Goal: Task Accomplishment & Management: Manage account settings

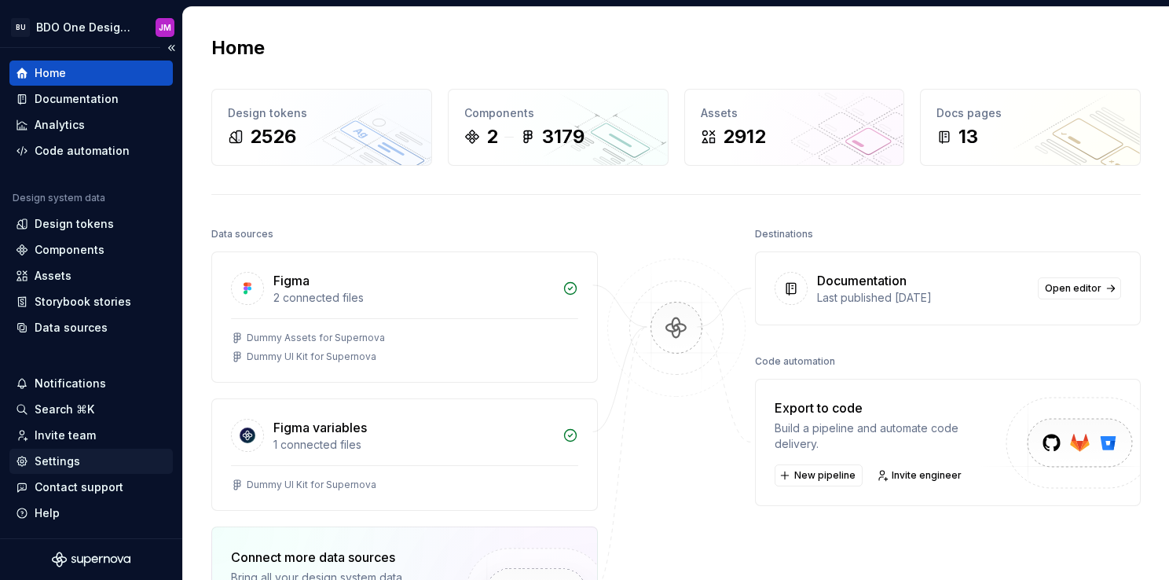
click at [57, 462] on div "Settings" at bounding box center [58, 461] width 46 height 16
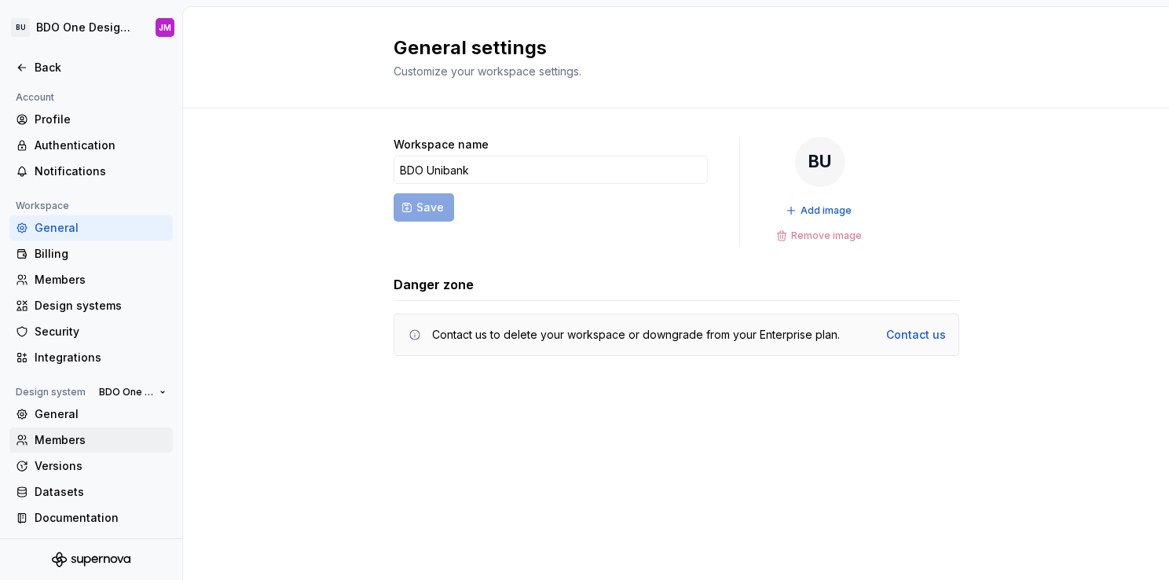
scroll to position [3, 0]
click at [64, 514] on div "Documentation" at bounding box center [101, 517] width 132 height 16
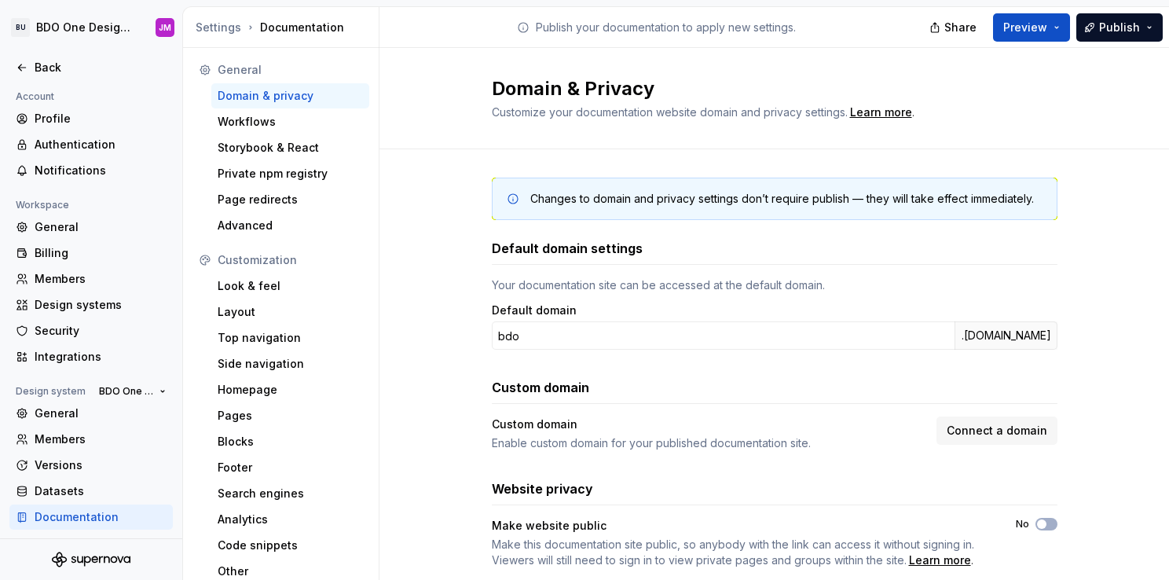
click at [435, 275] on div "Changes to domain and privacy settings don’t require publish — they will take e…" at bounding box center [775, 388] width 790 height 479
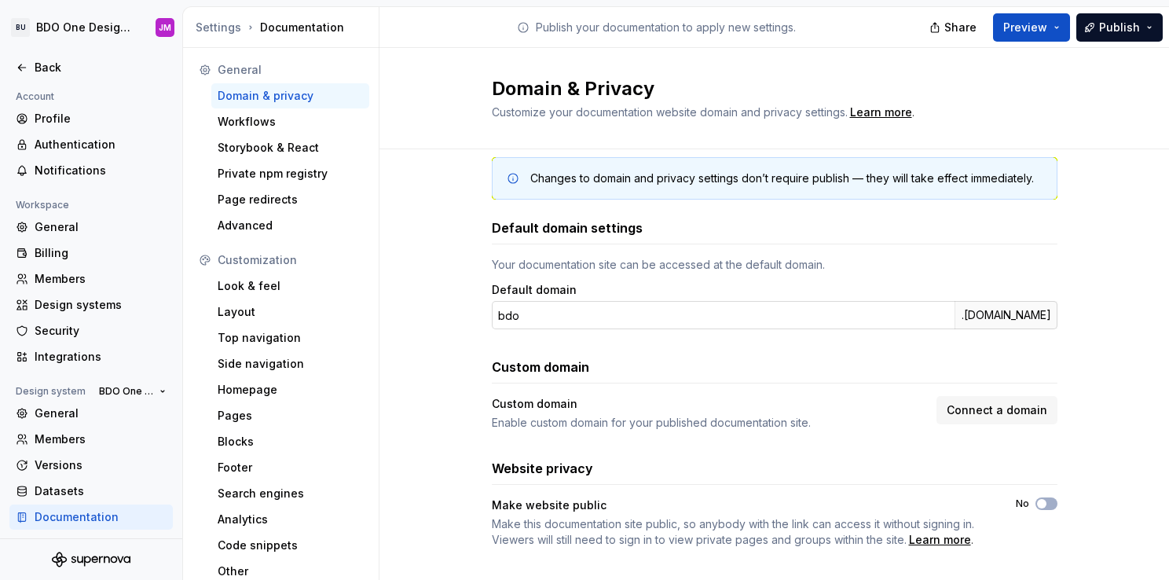
scroll to position [40, 0]
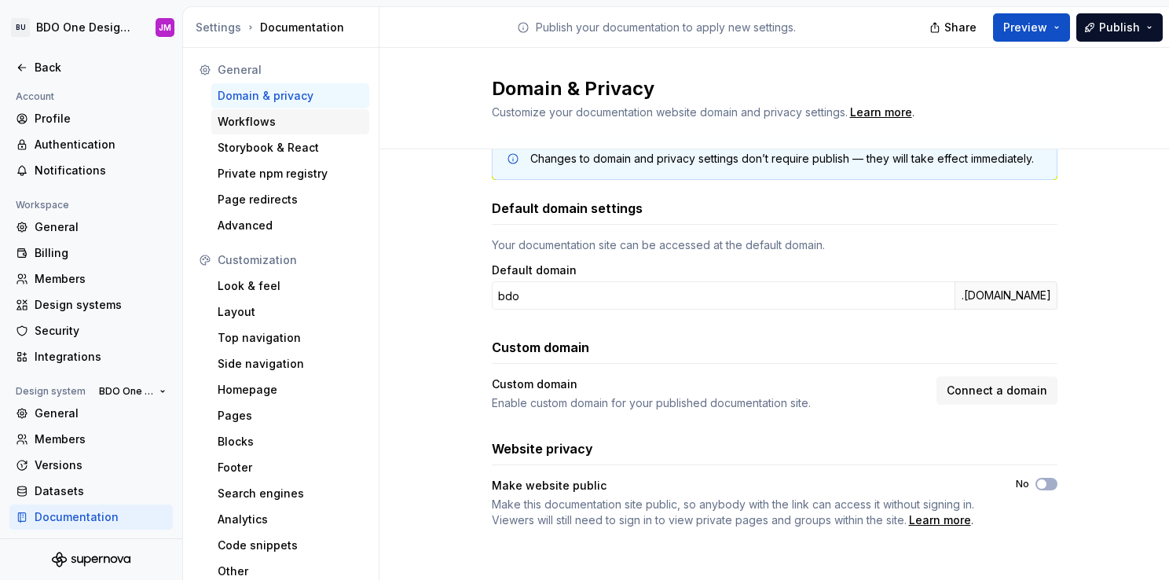
click at [256, 127] on div "Workflows" at bounding box center [290, 122] width 145 height 16
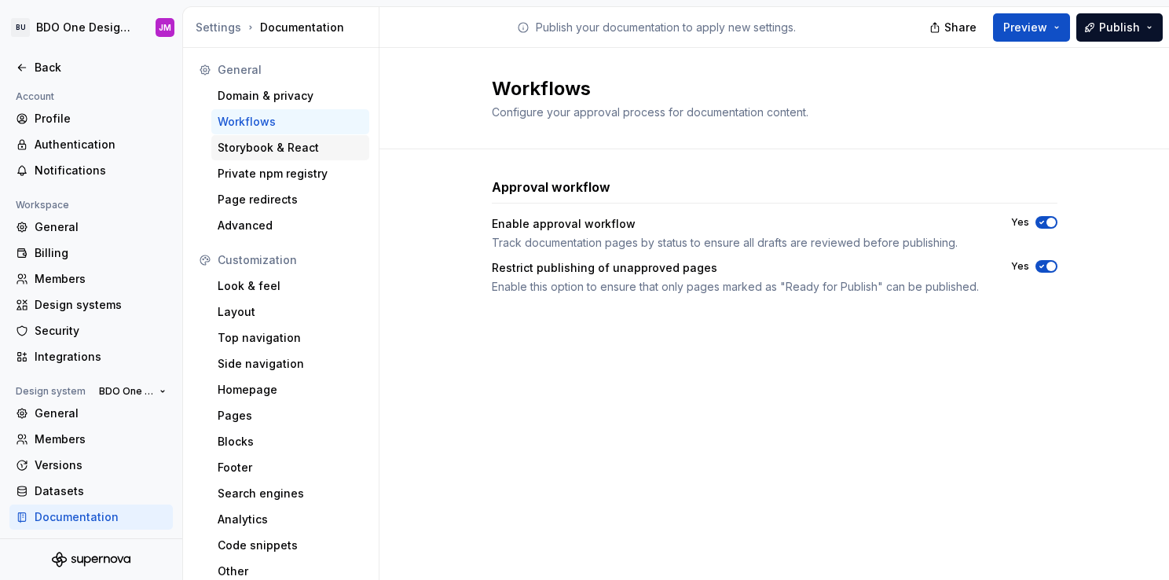
click at [258, 153] on div "Storybook & React" at bounding box center [290, 148] width 145 height 16
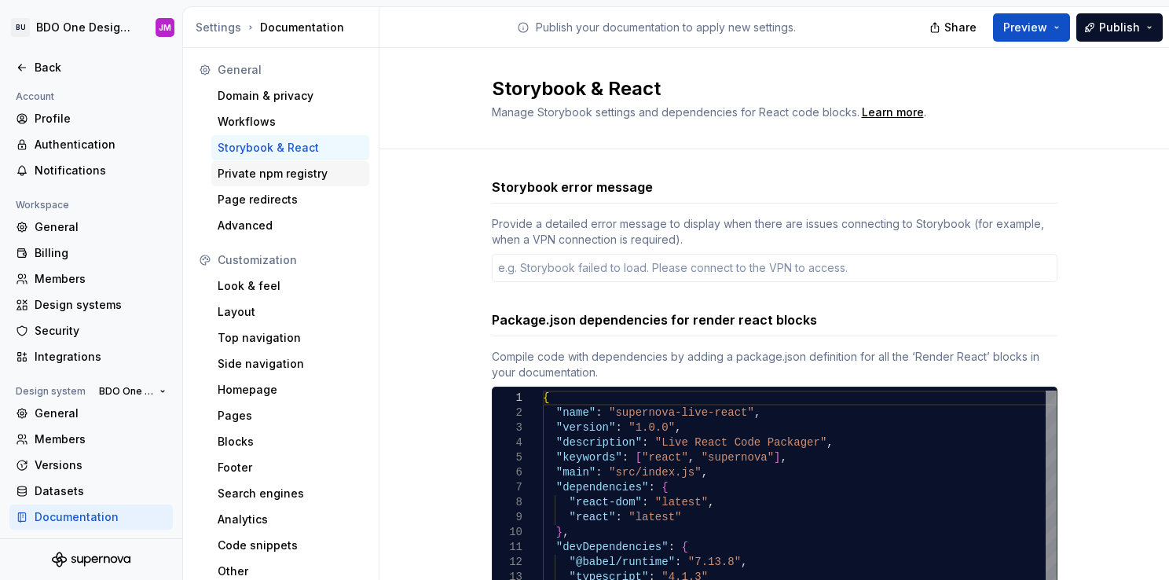
type textarea "*"
click at [270, 121] on div "Workflows" at bounding box center [290, 122] width 145 height 16
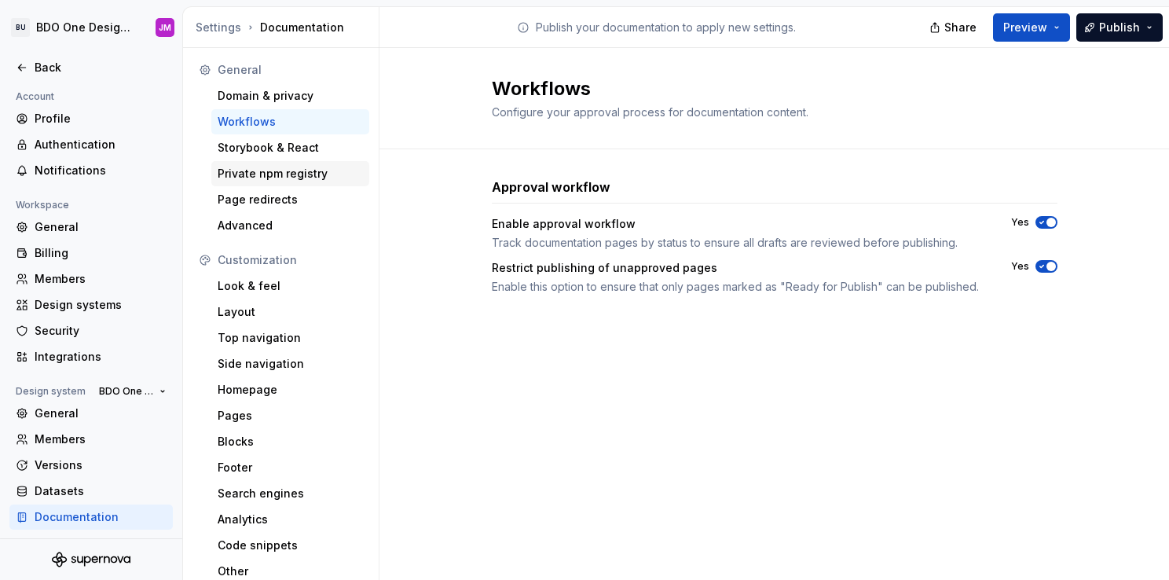
click at [263, 171] on div "Private npm registry" at bounding box center [290, 174] width 145 height 16
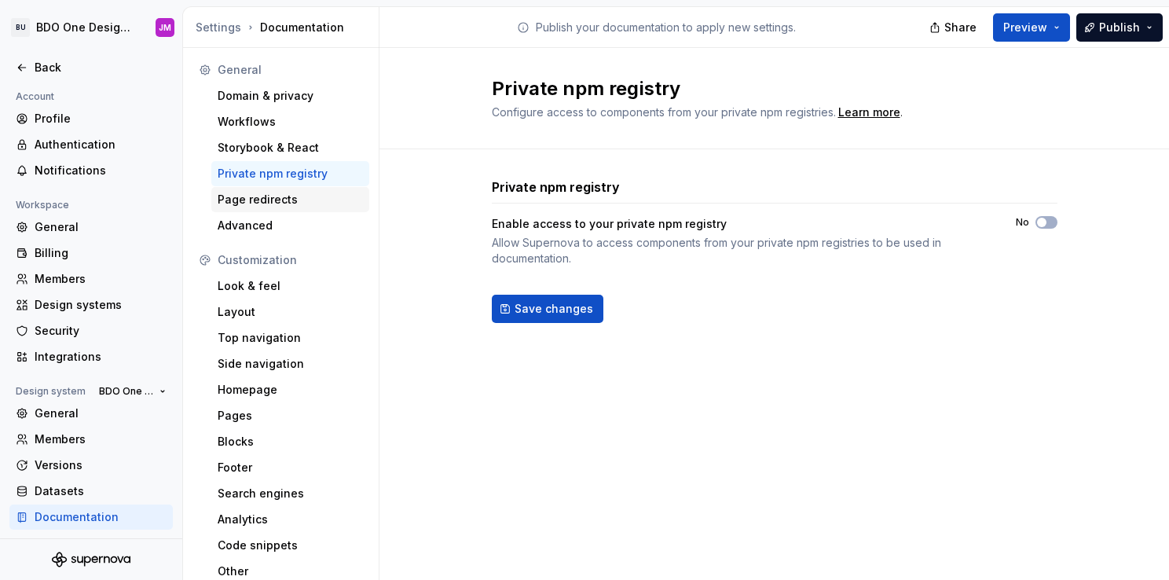
click at [291, 196] on div "Page redirects" at bounding box center [290, 200] width 145 height 16
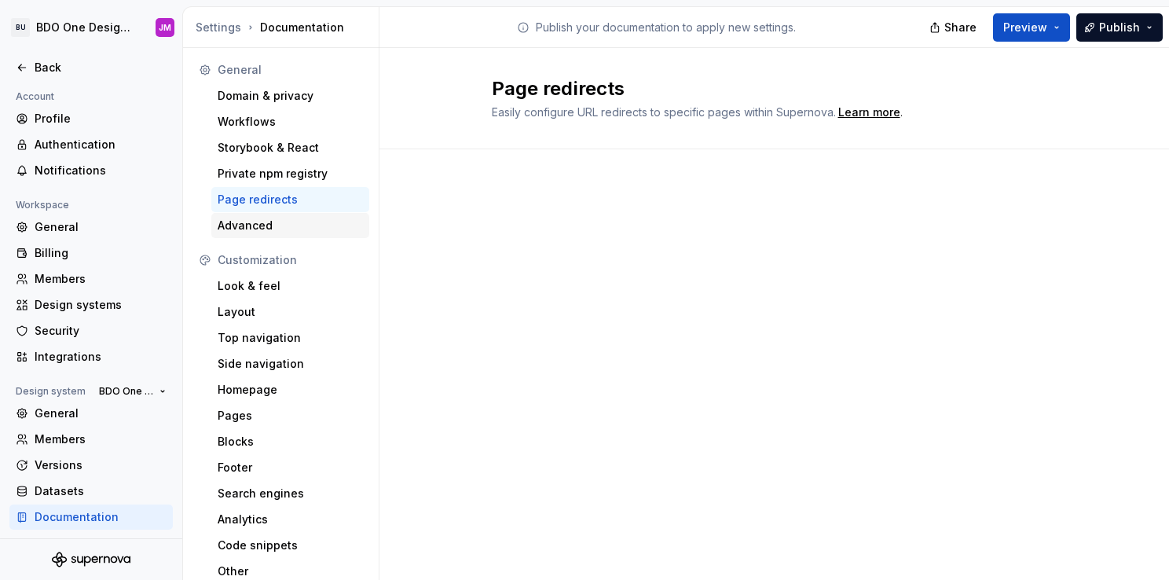
click at [284, 219] on div "Advanced" at bounding box center [290, 226] width 145 height 16
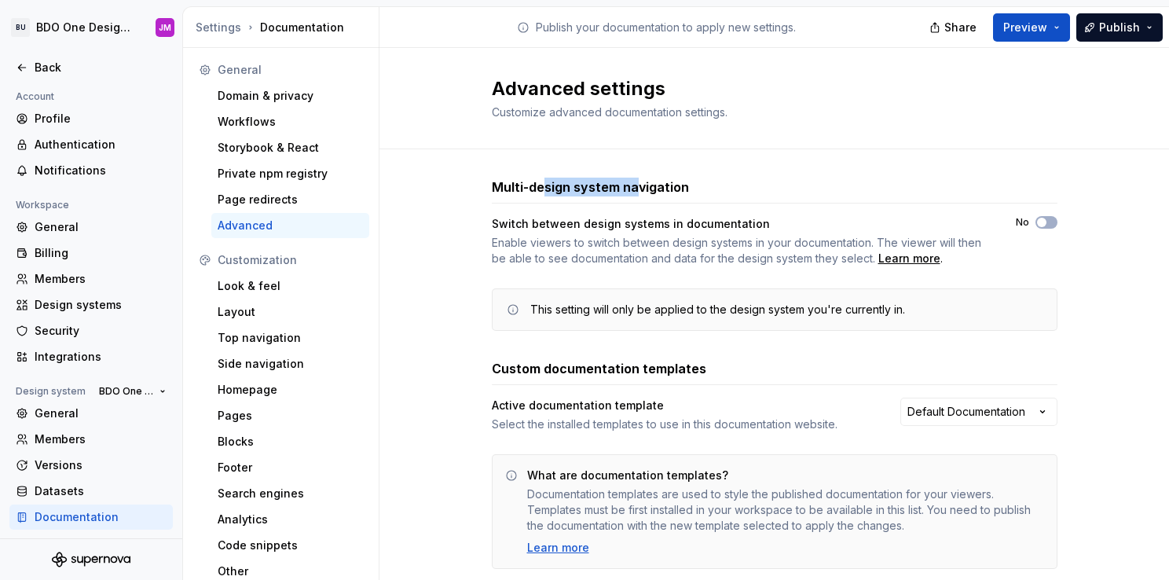
drag, startPoint x: 536, startPoint y: 188, endPoint x: 627, endPoint y: 181, distance: 91.4
click at [627, 181] on h3 "Multi-design system navigation" at bounding box center [590, 187] width 197 height 19
click at [626, 187] on h3 "Multi-design system navigation" at bounding box center [590, 187] width 197 height 19
click at [594, 233] on div "Switch between design systems in documentation Enable viewers to switch between…" at bounding box center [740, 241] width 496 height 50
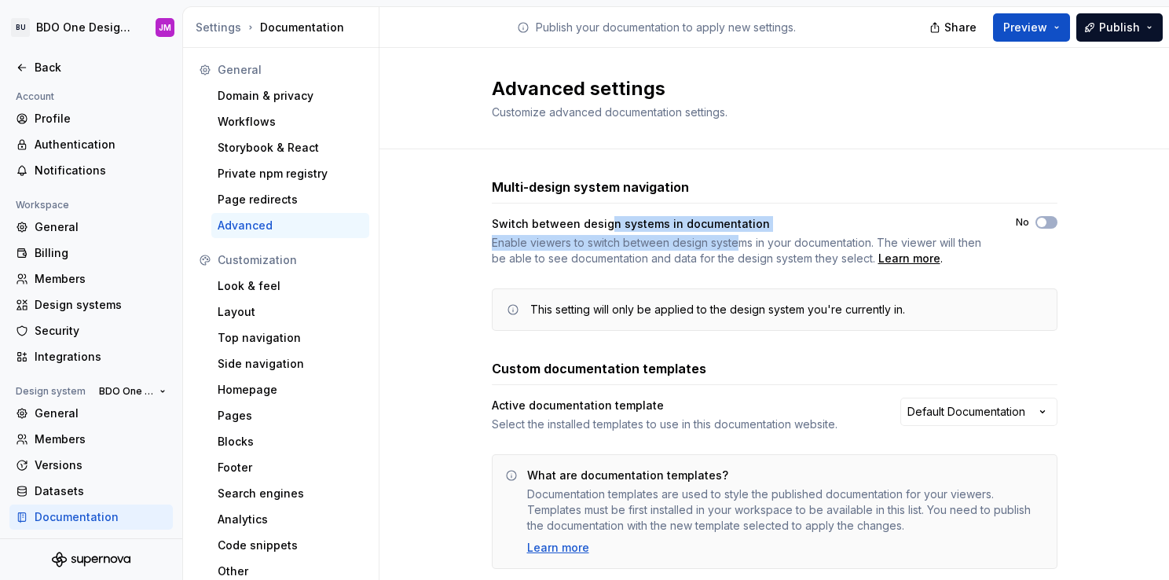
drag, startPoint x: 600, startPoint y: 222, endPoint x: 729, endPoint y: 241, distance: 131.1
click at [729, 241] on div "Switch between design systems in documentation Enable viewers to switch between…" at bounding box center [740, 241] width 496 height 50
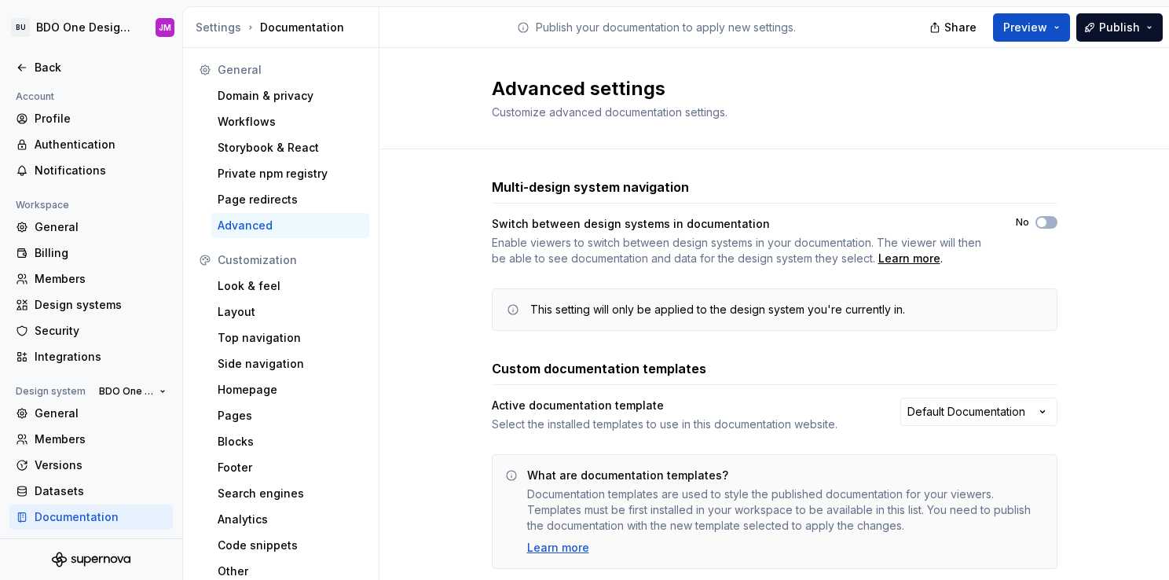
drag, startPoint x: 729, startPoint y: 241, endPoint x: 718, endPoint y: 252, distance: 15.6
click at [718, 252] on div "Enable viewers to switch between design systems in your documentation. The view…" at bounding box center [740, 250] width 496 height 31
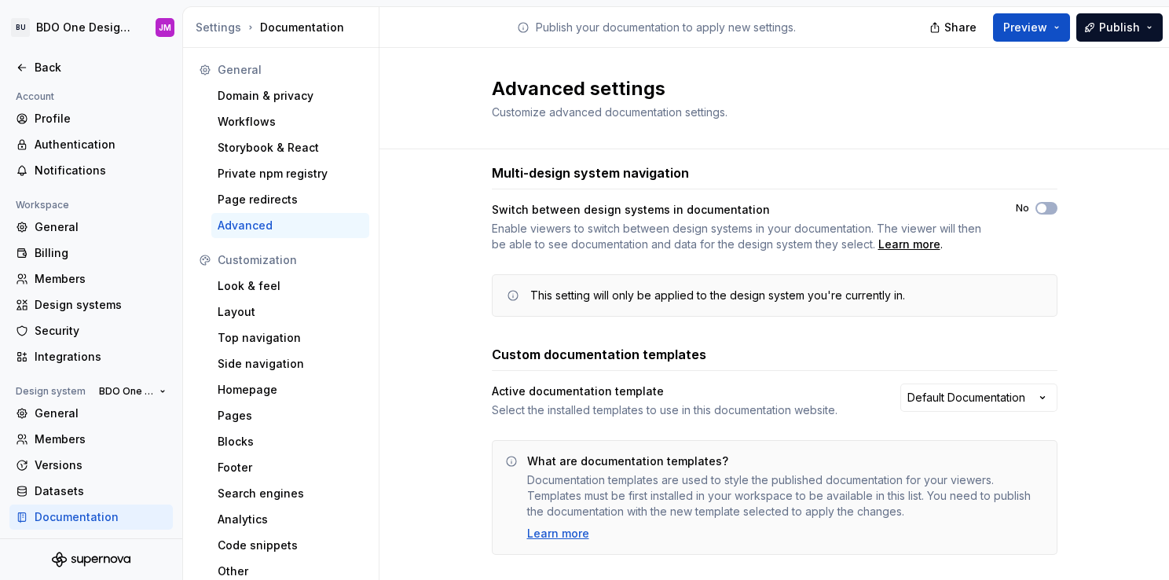
scroll to position [41, 0]
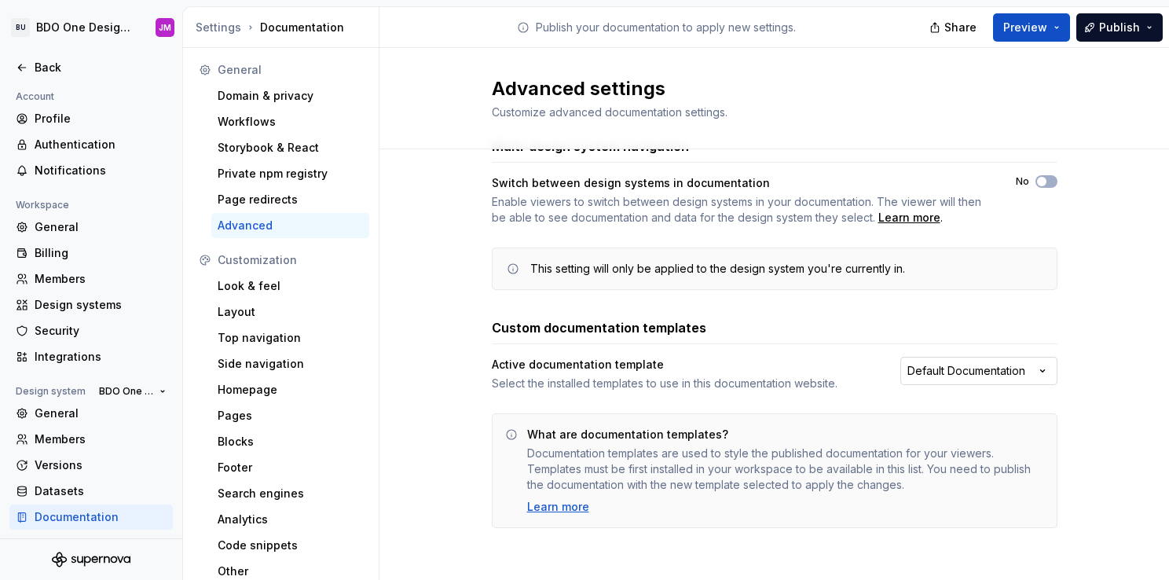
click at [952, 362] on html "BU BDO One Design System JM Back Account Profile Authentication Notifications W…" at bounding box center [584, 290] width 1169 height 580
click at [472, 336] on html "BU BDO One Design System JM Back Account Profile Authentication Notifications W…" at bounding box center [584, 290] width 1169 height 580
click at [240, 281] on div "Look & feel" at bounding box center [290, 286] width 145 height 16
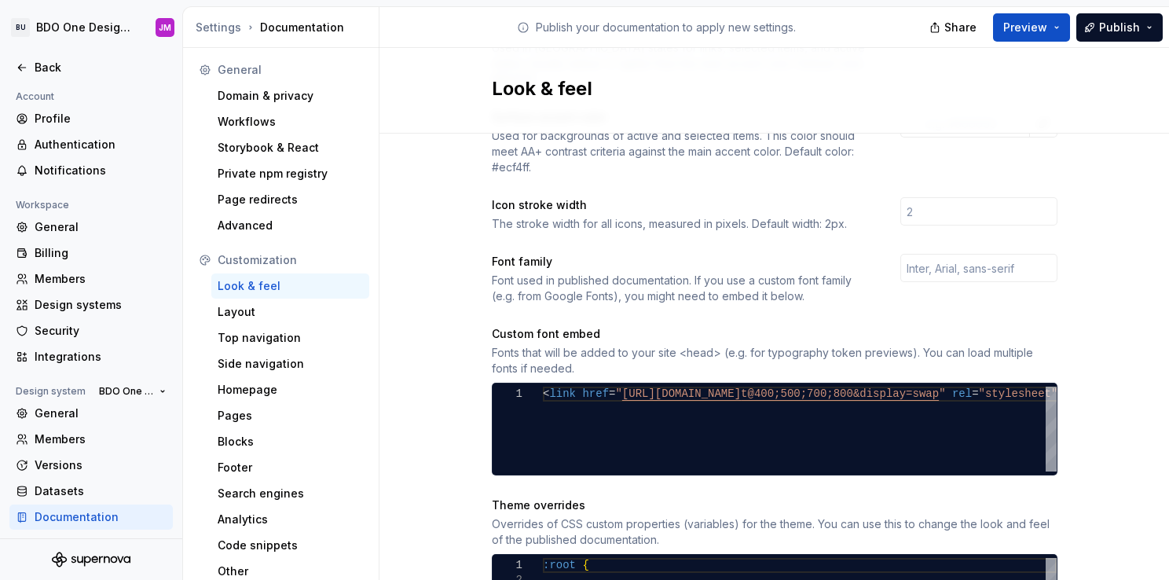
scroll to position [472, 0]
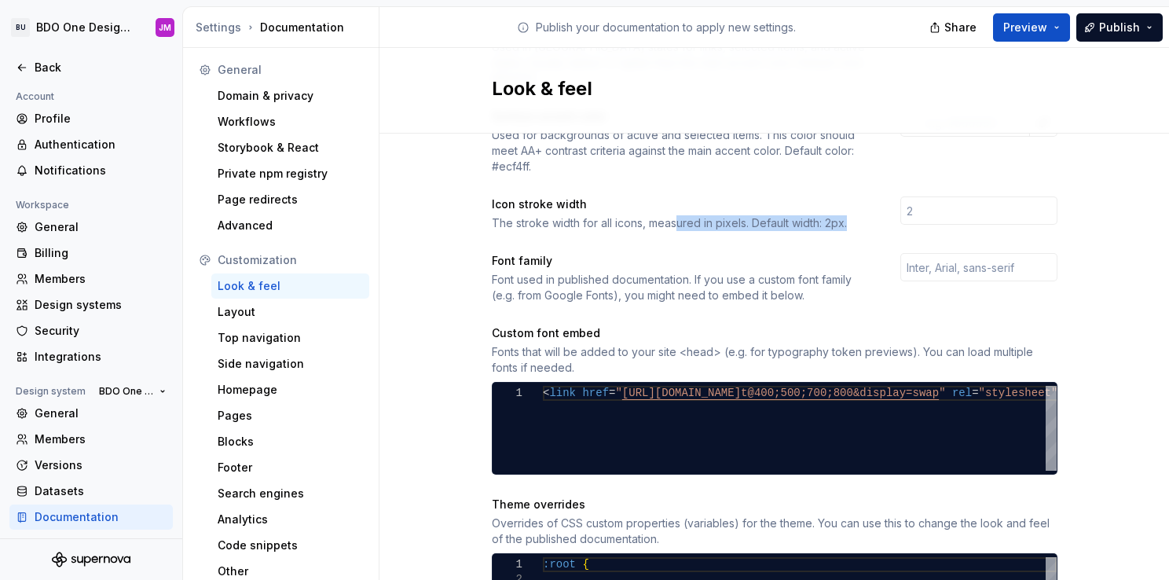
drag, startPoint x: 672, startPoint y: 209, endPoint x: 846, endPoint y: 209, distance: 174.5
click at [846, 215] on div "The stroke width for all icons, measured in pixels. Default width: 2px." at bounding box center [682, 223] width 380 height 16
drag, startPoint x: 846, startPoint y: 209, endPoint x: 721, endPoint y: 257, distance: 133.8
click at [722, 272] on div "Font used in published documentation. If you use a custom font family (e.g. fro…" at bounding box center [682, 287] width 380 height 31
click at [963, 196] on input "number" at bounding box center [979, 210] width 157 height 28
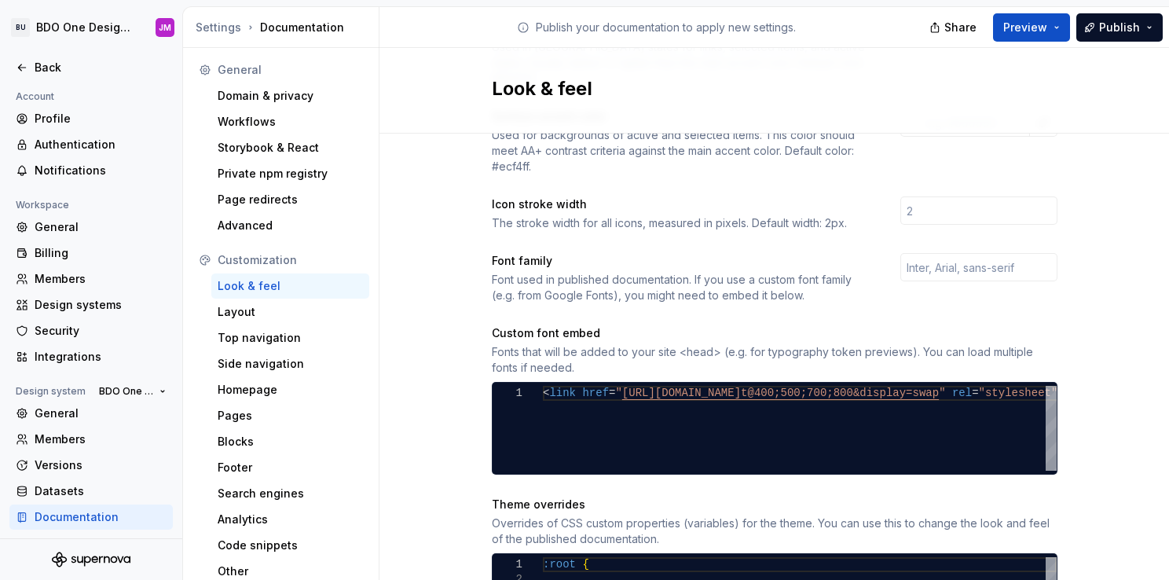
click at [780, 233] on div "Site logo A company logo that will be displayed on all pages on your documentat…" at bounding box center [775, 253] width 566 height 1127
drag, startPoint x: 575, startPoint y: 263, endPoint x: 707, endPoint y: 271, distance: 132.3
click at [707, 272] on div "Font used in published documentation. If you use a custom font family (e.g. fro…" at bounding box center [682, 287] width 380 height 31
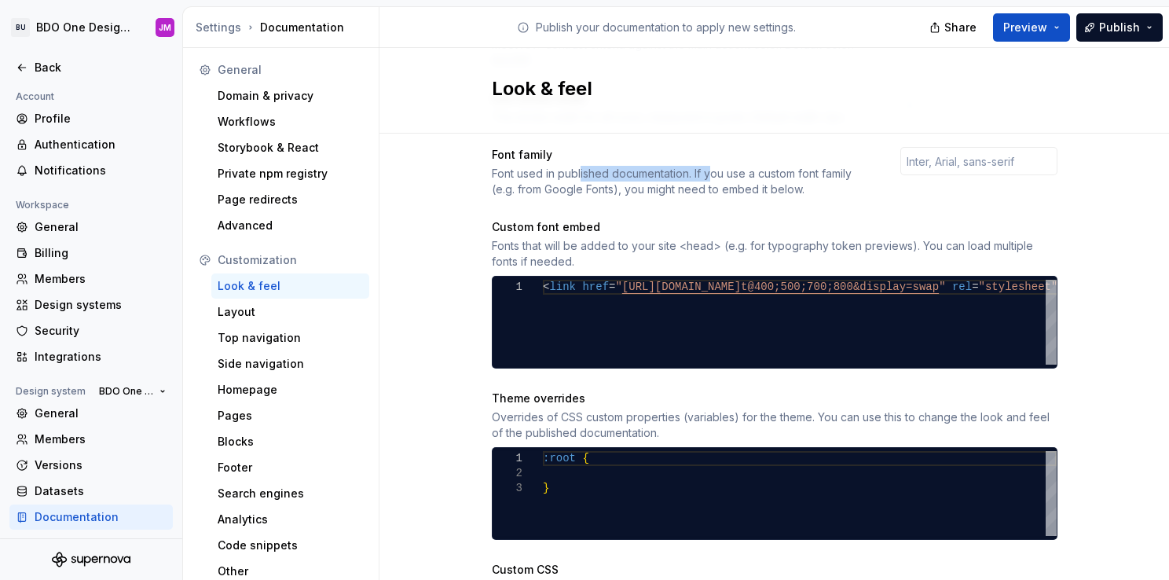
scroll to position [550, 0]
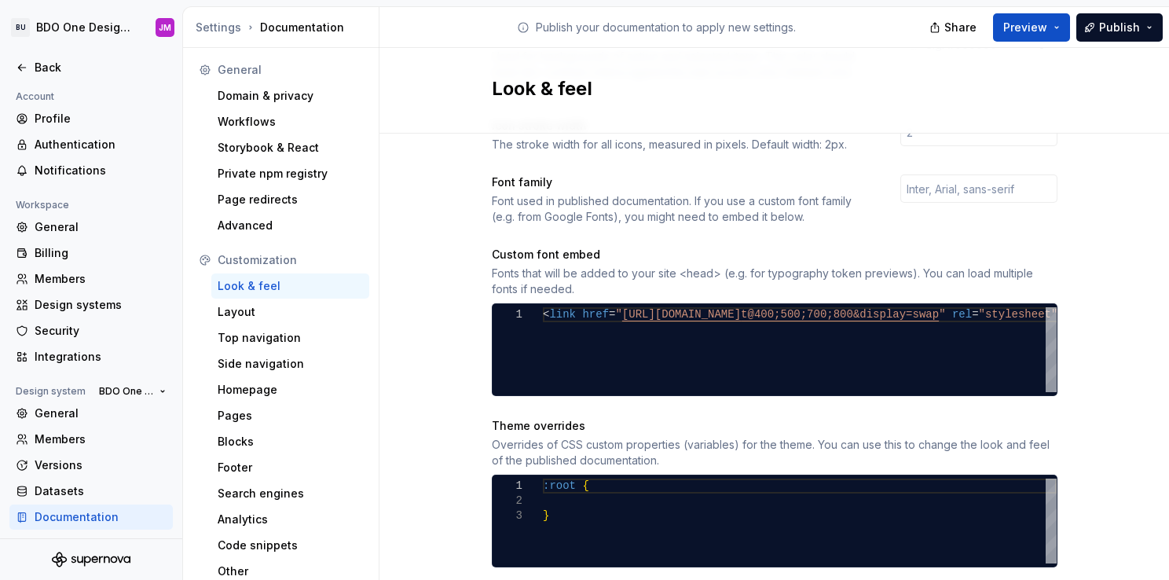
click at [770, 193] on div "Font used in published documentation. If you use a custom font family (e.g. fro…" at bounding box center [682, 208] width 380 height 31
drag, startPoint x: 623, startPoint y: 198, endPoint x: 787, endPoint y: 200, distance: 163.5
click at [787, 200] on div "Font used in published documentation. If you use a custom font family (e.g. fro…" at bounding box center [682, 208] width 380 height 31
click at [789, 200] on div "Font used in published documentation. If you use a custom font family (e.g. fro…" at bounding box center [682, 208] width 380 height 31
click at [566, 247] on div "Custom font embed" at bounding box center [775, 255] width 566 height 16
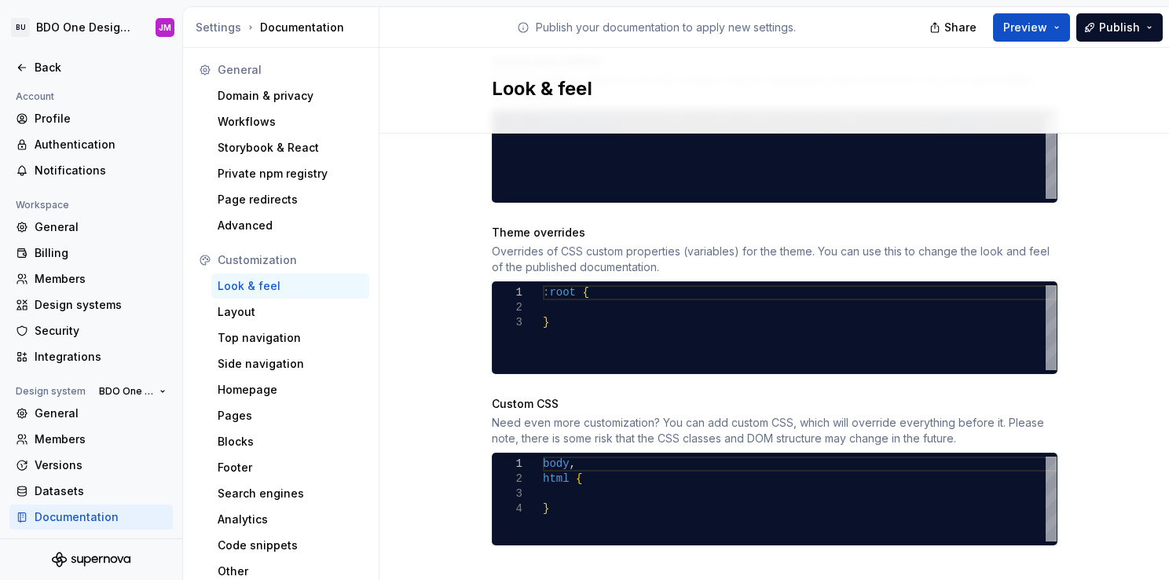
scroll to position [744, 0]
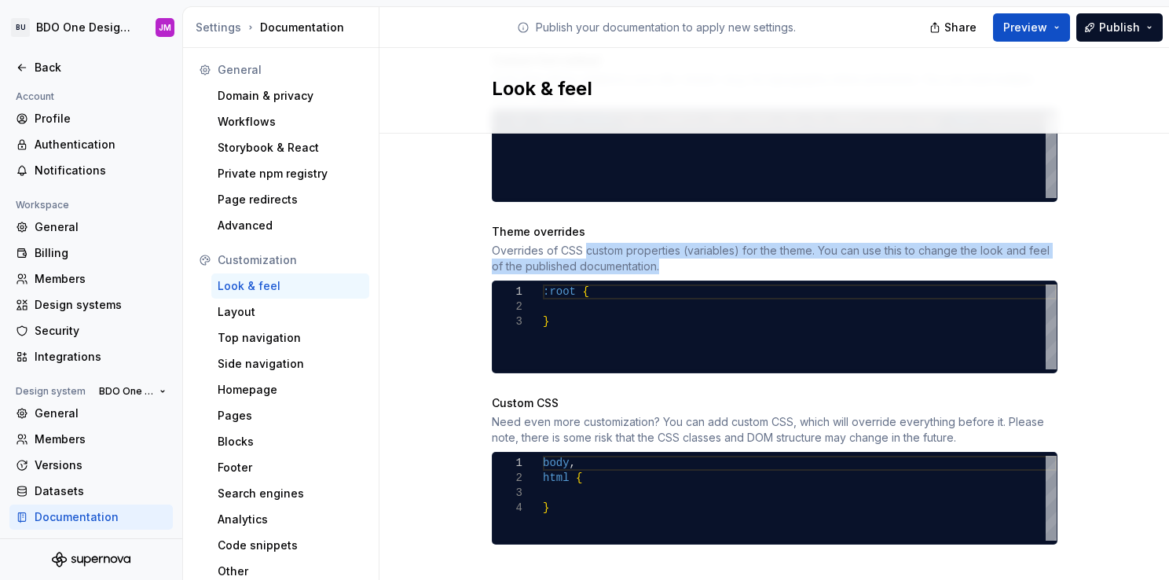
drag, startPoint x: 578, startPoint y: 233, endPoint x: 688, endPoint y: 249, distance: 111.1
click at [688, 249] on div "Overrides of CSS custom properties (variables) for the theme. You can use this …" at bounding box center [775, 258] width 566 height 31
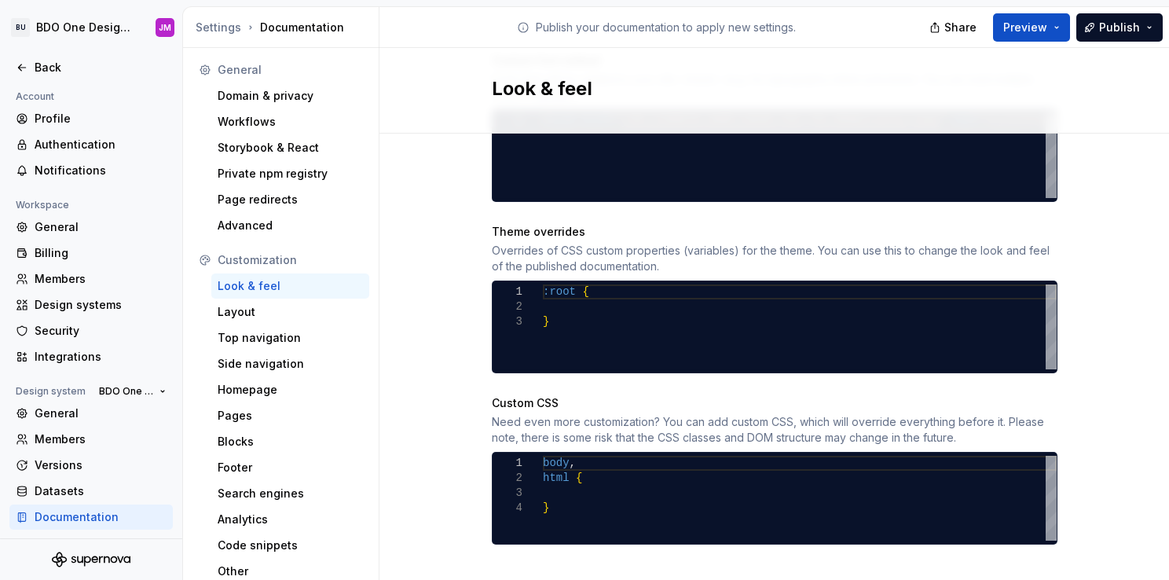
drag, startPoint x: 688, startPoint y: 249, endPoint x: 560, endPoint y: 240, distance: 129.2
click at [560, 243] on div "Overrides of CSS custom properties (variables) for the theme. You can use this …" at bounding box center [775, 258] width 566 height 31
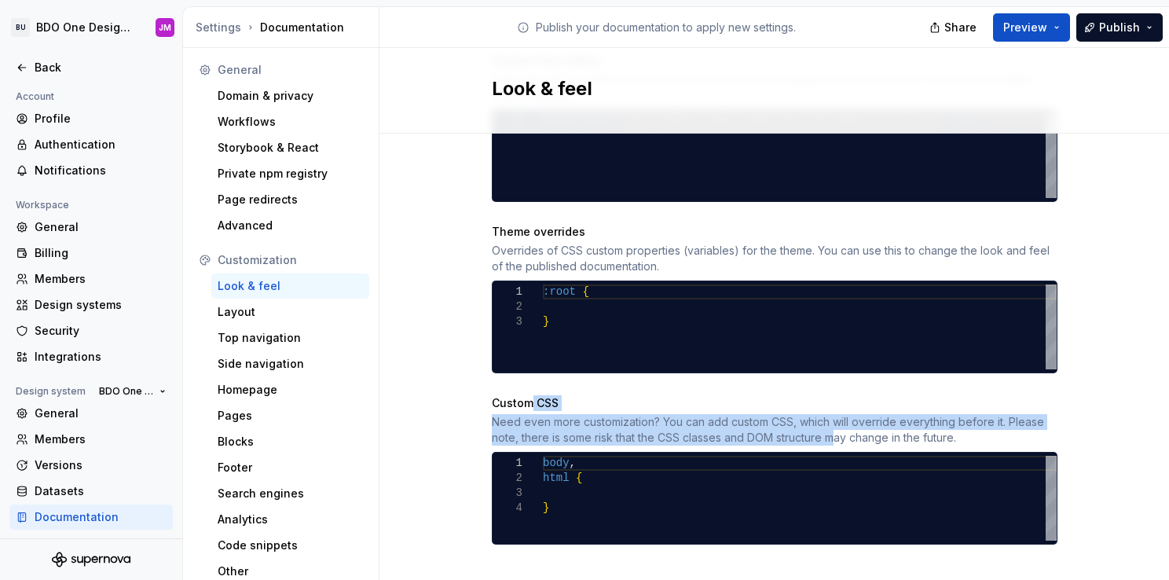
drag, startPoint x: 523, startPoint y: 385, endPoint x: 827, endPoint y: 426, distance: 306.9
click at [827, 426] on div "Custom CSS Need even more customization? You can add custom CSS, which will ove…" at bounding box center [775, 420] width 566 height 50
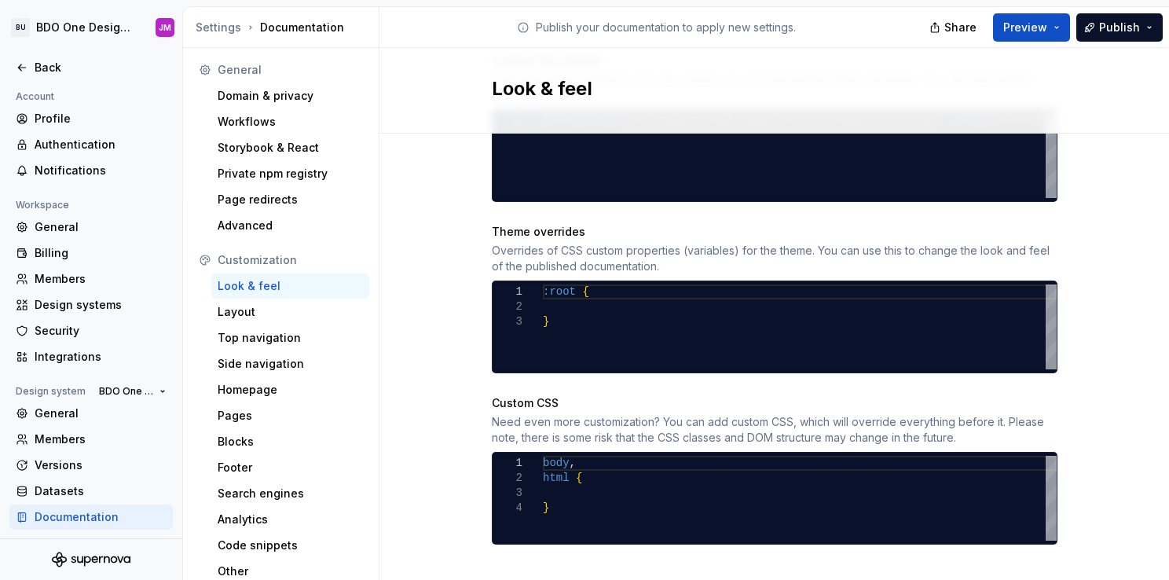
drag, startPoint x: 827, startPoint y: 426, endPoint x: 866, endPoint y: 418, distance: 40.1
click at [866, 418] on div "Need even more customization? You can add custom CSS, which will override every…" at bounding box center [775, 429] width 566 height 31
click at [256, 317] on div "Layout" at bounding box center [290, 312] width 145 height 16
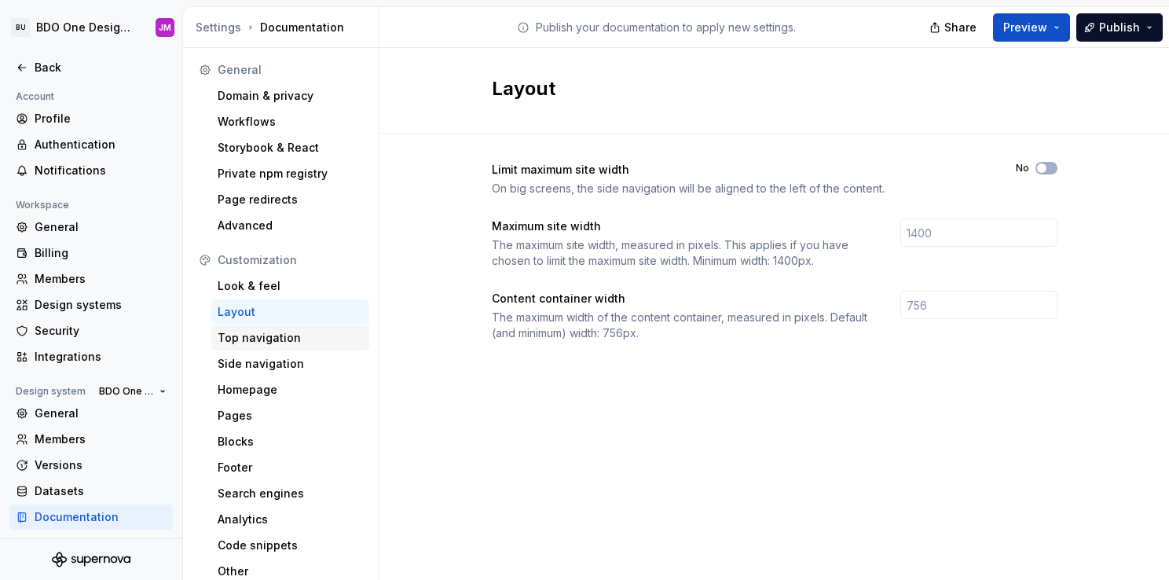
click at [275, 328] on div "Top navigation" at bounding box center [290, 337] width 158 height 25
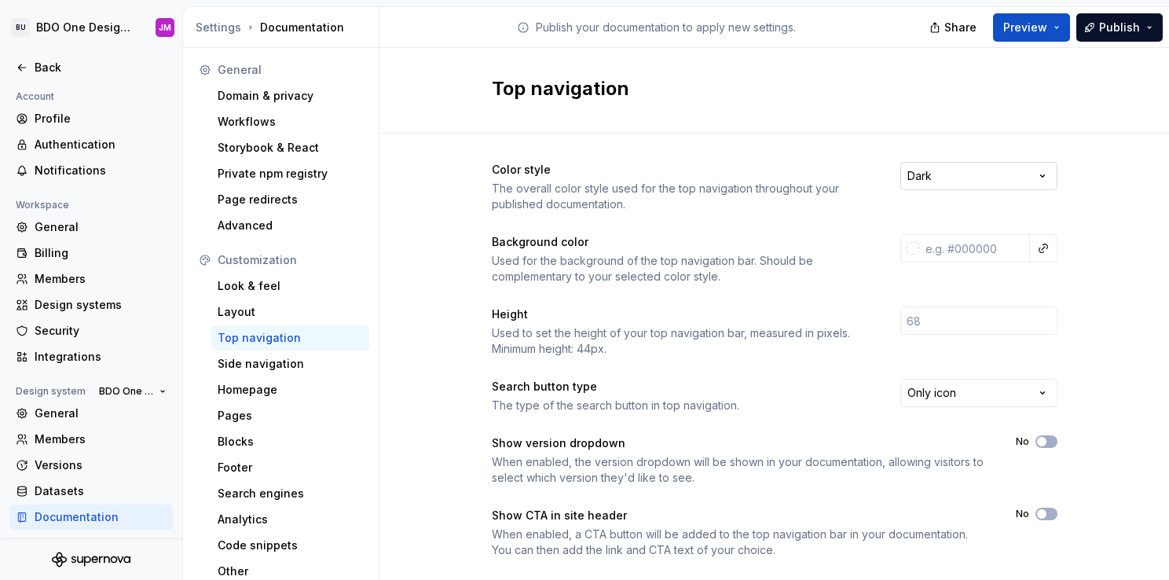
click at [971, 171] on html "BU BDO One Design System JM Back Account Profile Authentication Notifications W…" at bounding box center [584, 290] width 1169 height 580
click at [968, 175] on html "BU BDO One Design System JM Back Account Profile Authentication Notifications W…" at bounding box center [584, 290] width 1169 height 580
click at [676, 253] on div "Used for the background of the top navigation bar. Should be complementary to y…" at bounding box center [682, 268] width 380 height 31
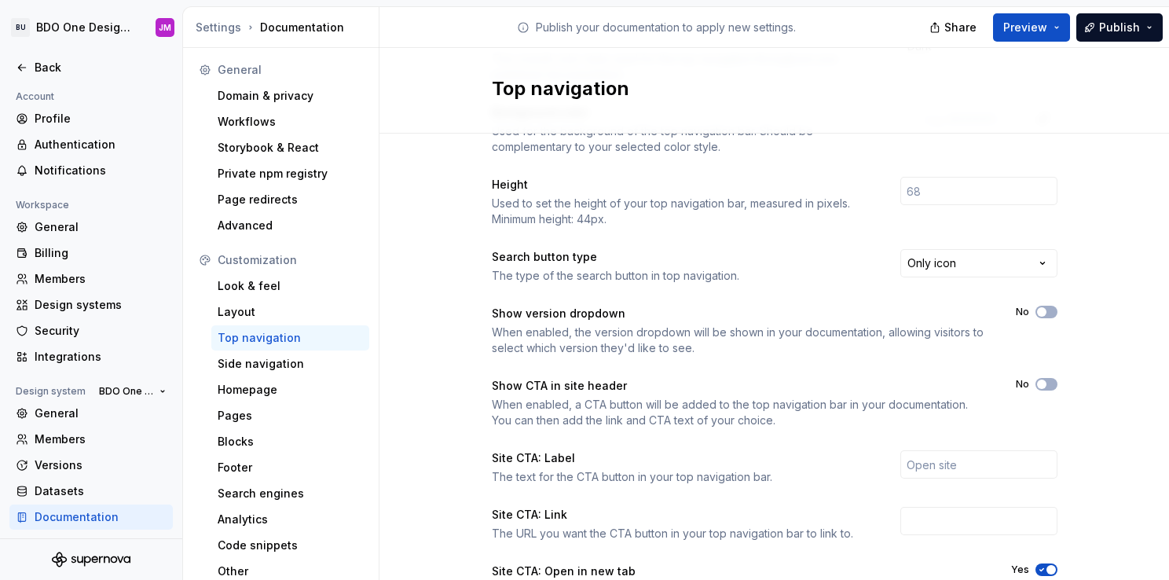
scroll to position [157, 0]
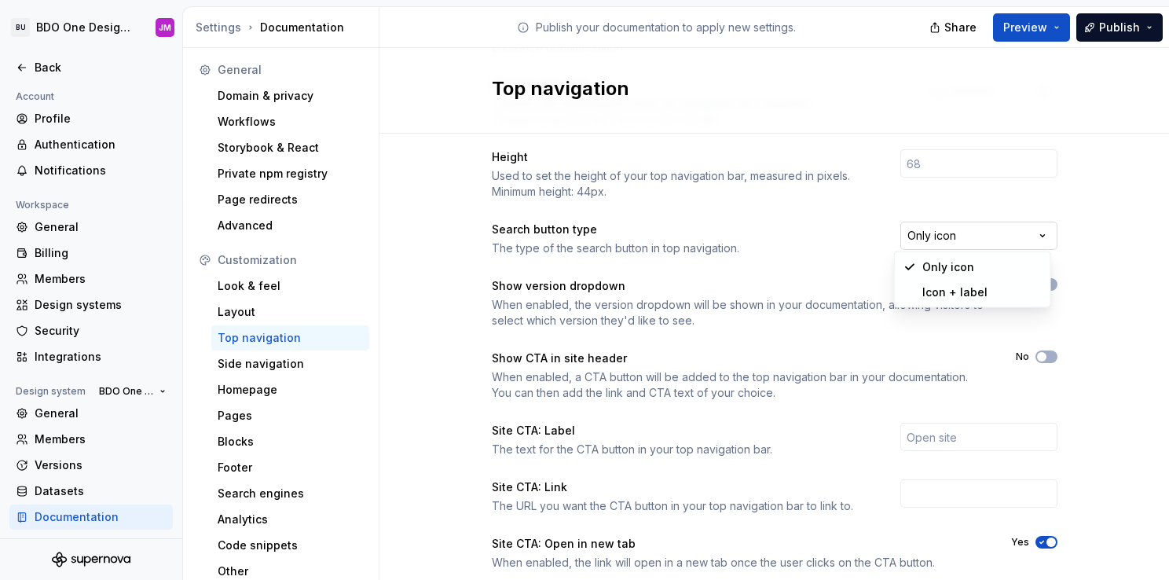
click at [983, 226] on html "BU BDO One Design System JM Back Account Profile Authentication Notifications W…" at bounding box center [584, 290] width 1169 height 580
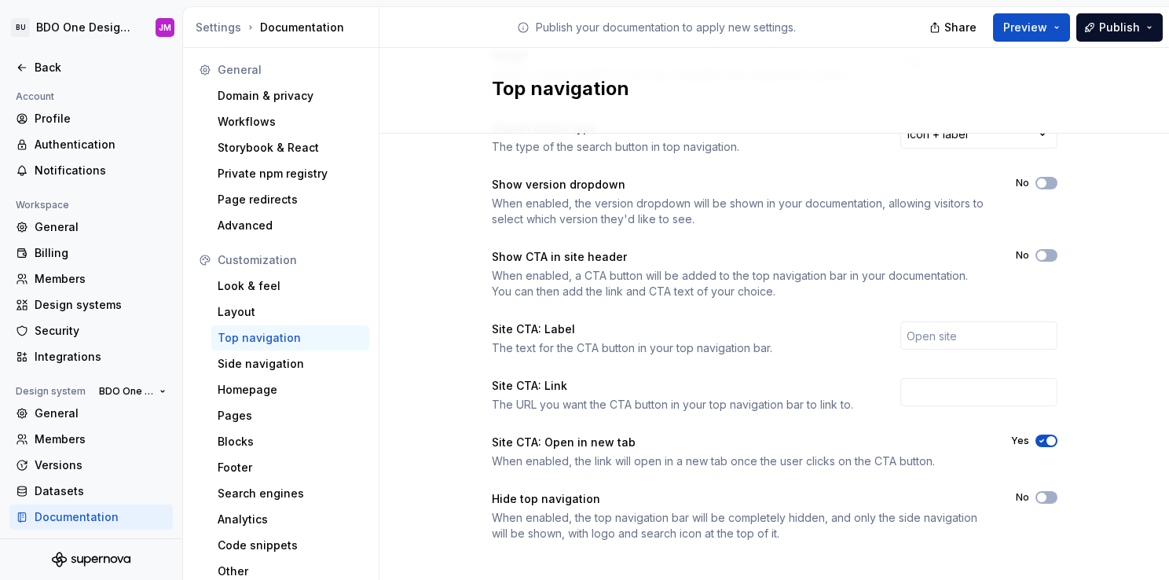
scroll to position [272, 0]
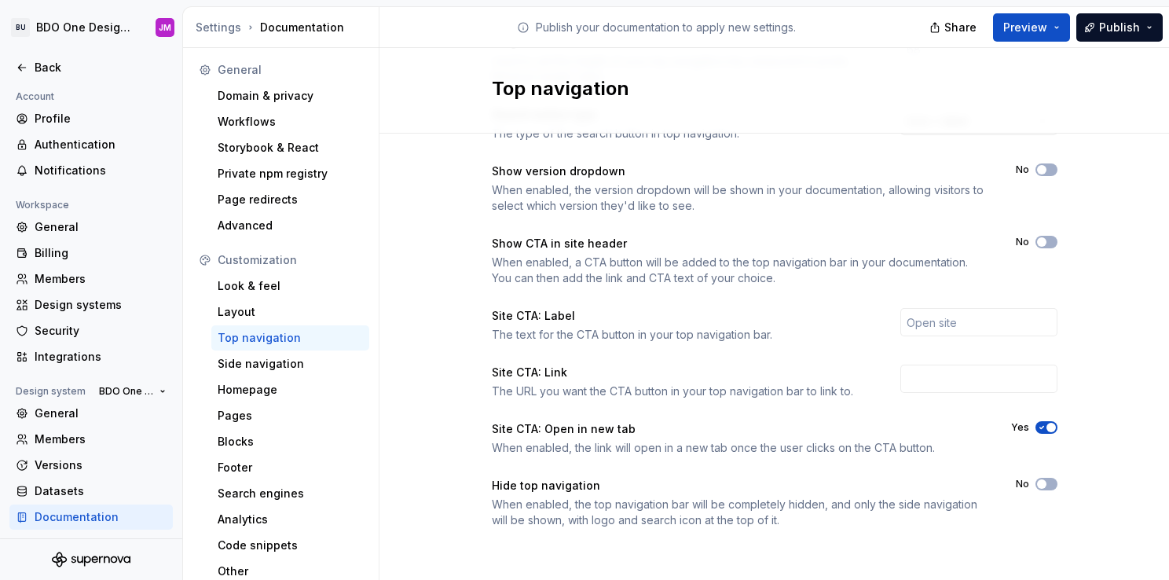
click at [1025, 244] on div "No" at bounding box center [1037, 242] width 42 height 13
click at [1027, 243] on div "No" at bounding box center [1037, 242] width 42 height 13
click at [1037, 242] on span "button" at bounding box center [1041, 241] width 9 height 9
click at [954, 328] on input "text" at bounding box center [979, 322] width 157 height 28
type input "Test CTA"
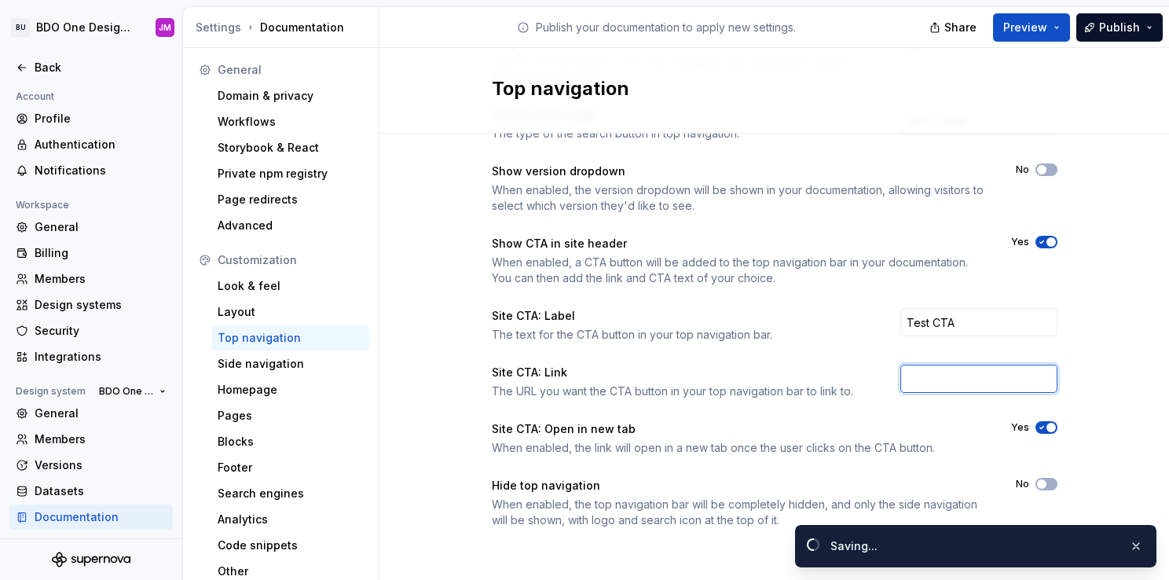
click at [927, 386] on input "text" at bounding box center [979, 379] width 157 height 28
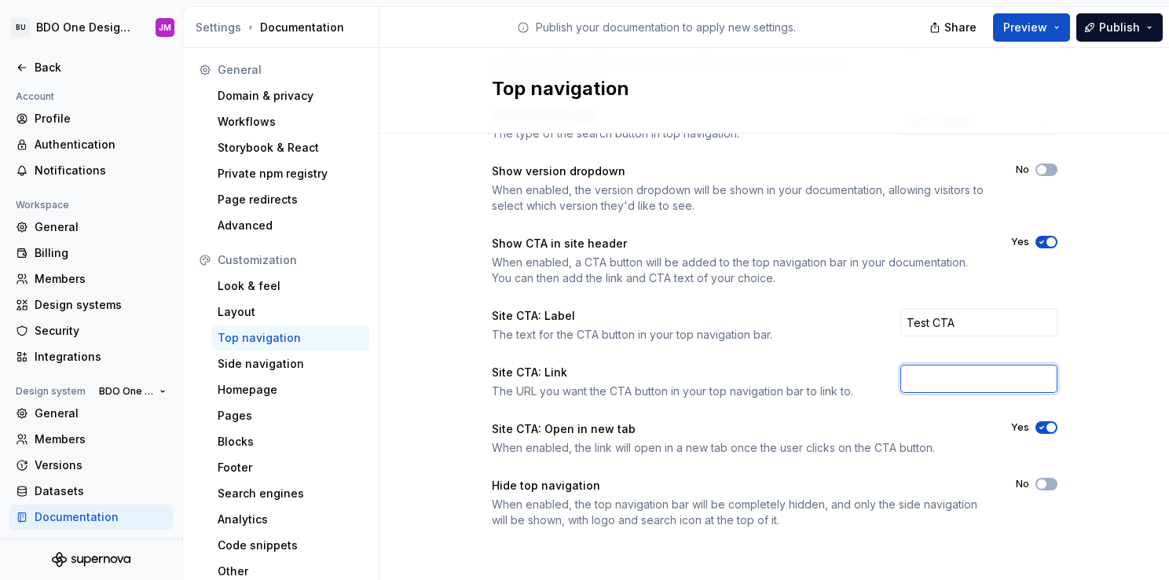
paste input "[URL][DOMAIN_NAME]"
click at [907, 376] on input "[URL][DOMAIN_NAME]" at bounding box center [979, 379] width 157 height 28
type input "[DOMAIN_NAME][URL]"
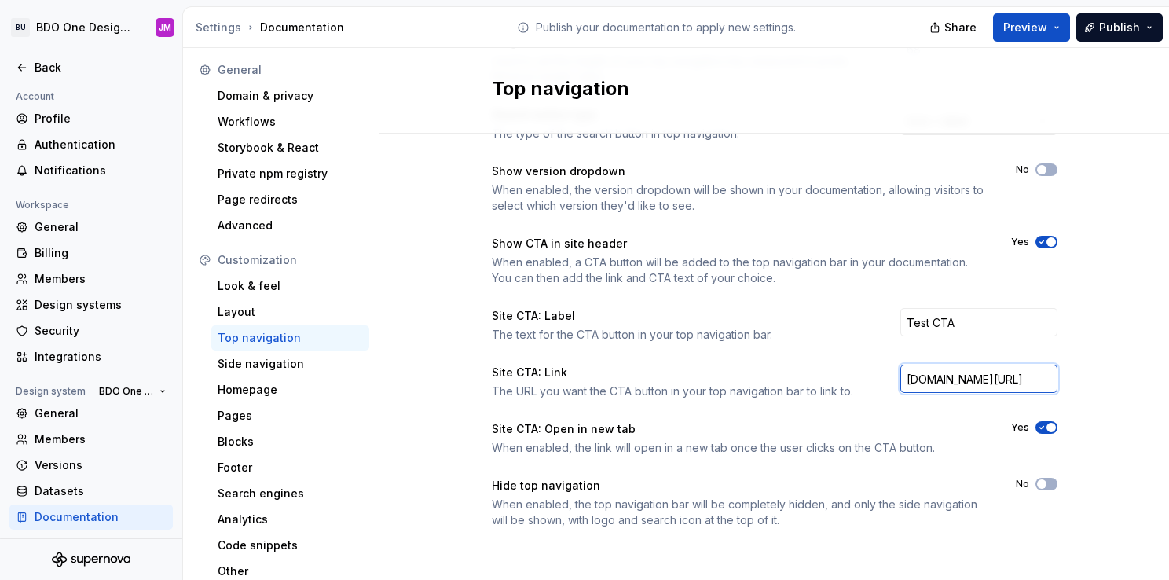
scroll to position [0, 0]
paste input "[URL][DOMAIN_NAME]"
type input "[URL][DOMAIN_NAME]"
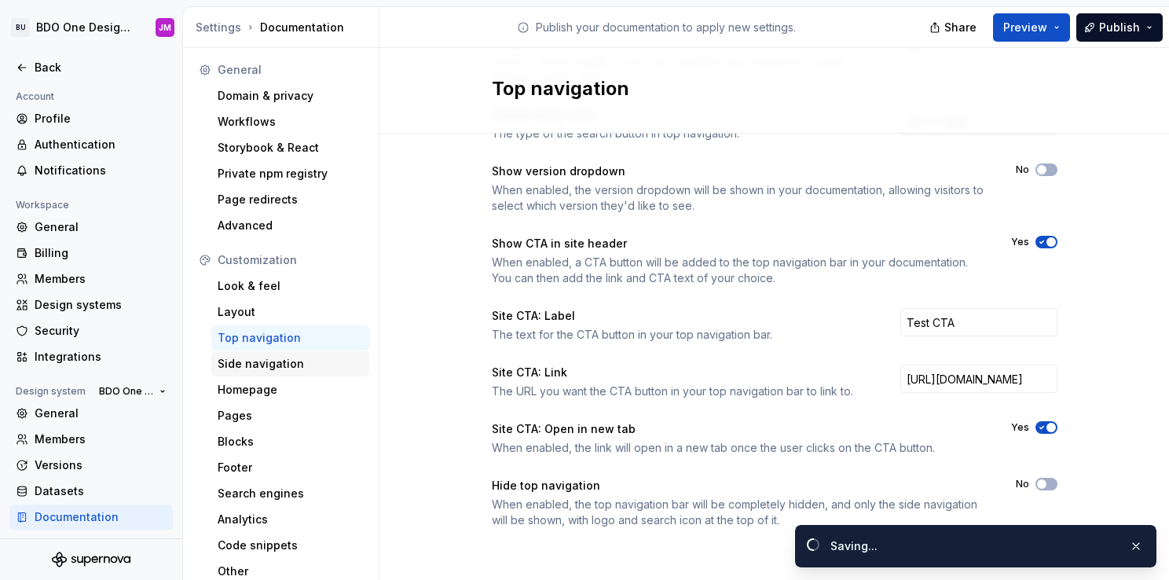
click at [255, 356] on div "Side navigation" at bounding box center [290, 364] width 145 height 16
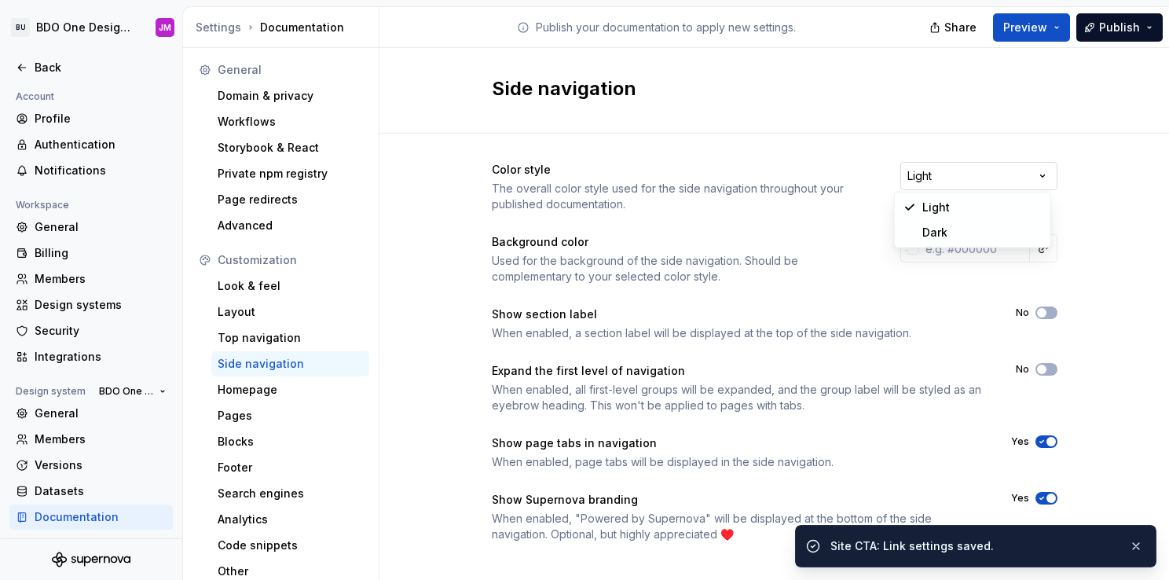
click at [967, 177] on html "BU BDO One Design System JM Back Account Profile Authentication Notifications W…" at bounding box center [584, 290] width 1169 height 580
click at [1082, 178] on html "BU BDO One Design System JM Back Account Profile Authentication Notifications W…" at bounding box center [584, 290] width 1169 height 580
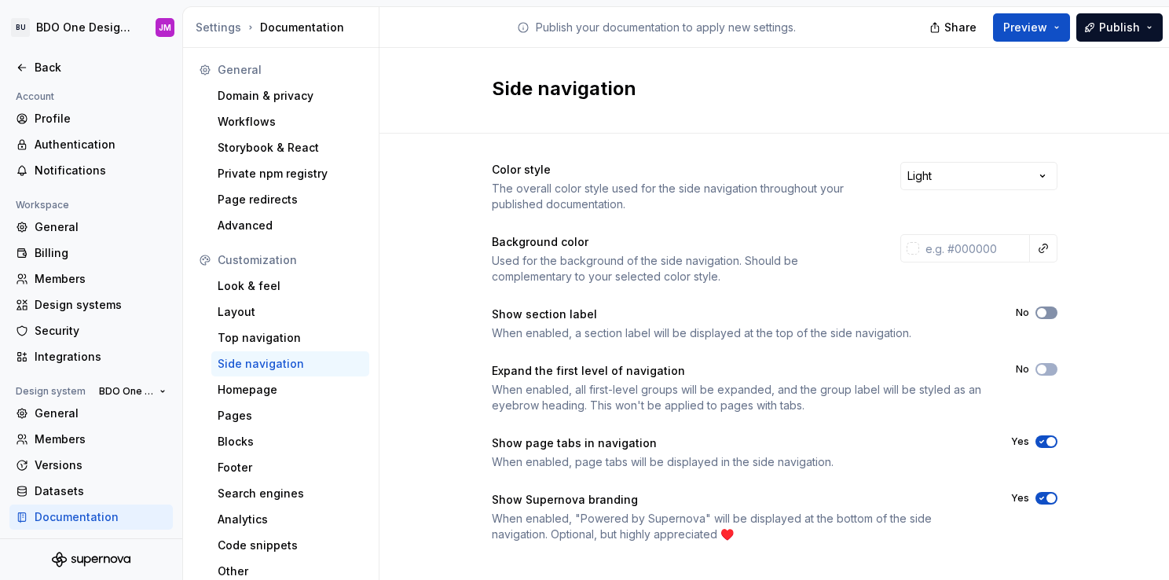
click at [1040, 313] on span "button" at bounding box center [1041, 312] width 9 height 9
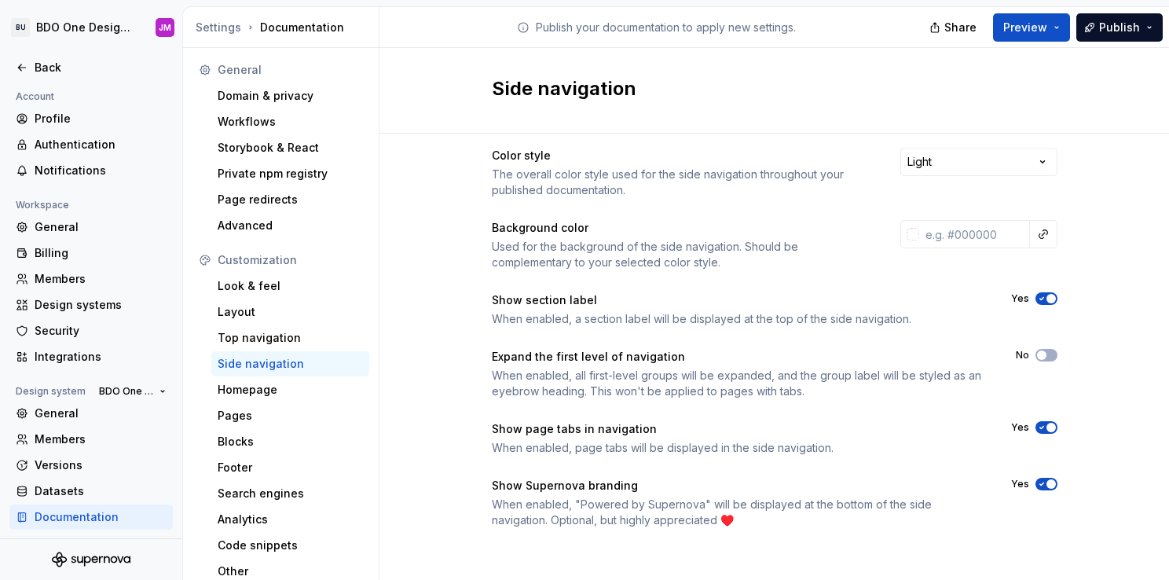
click at [1047, 486] on span "button" at bounding box center [1051, 483] width 9 height 9
click at [283, 385] on div "Homepage" at bounding box center [290, 390] width 145 height 16
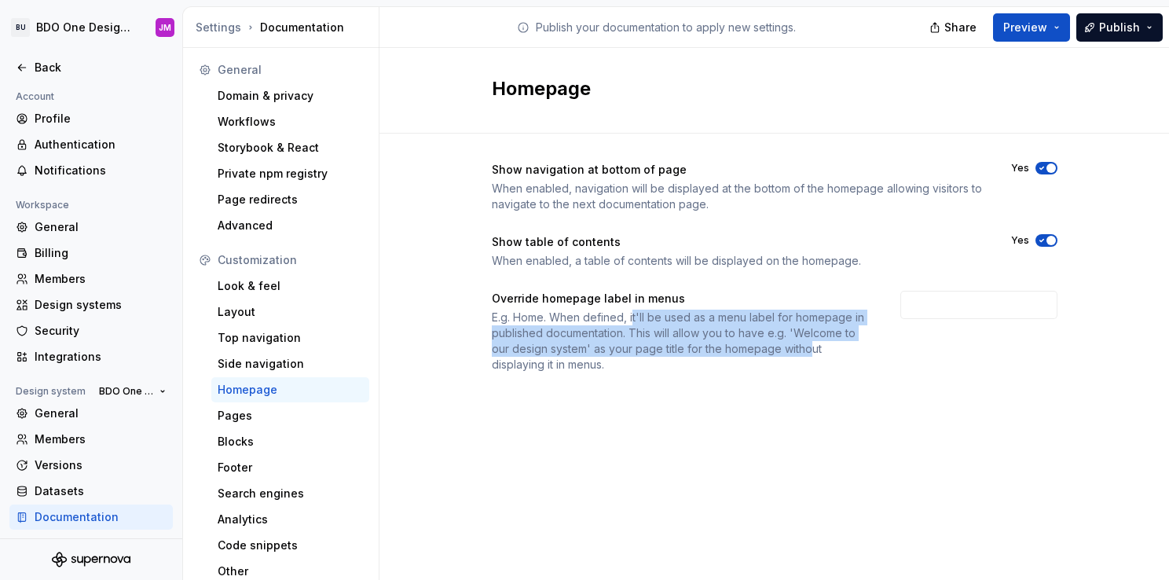
drag, startPoint x: 635, startPoint y: 317, endPoint x: 807, endPoint y: 344, distance: 174.3
click at [807, 344] on div "E.g. Home. When defined, it'll be used as a menu label for homepage in publishe…" at bounding box center [682, 341] width 380 height 63
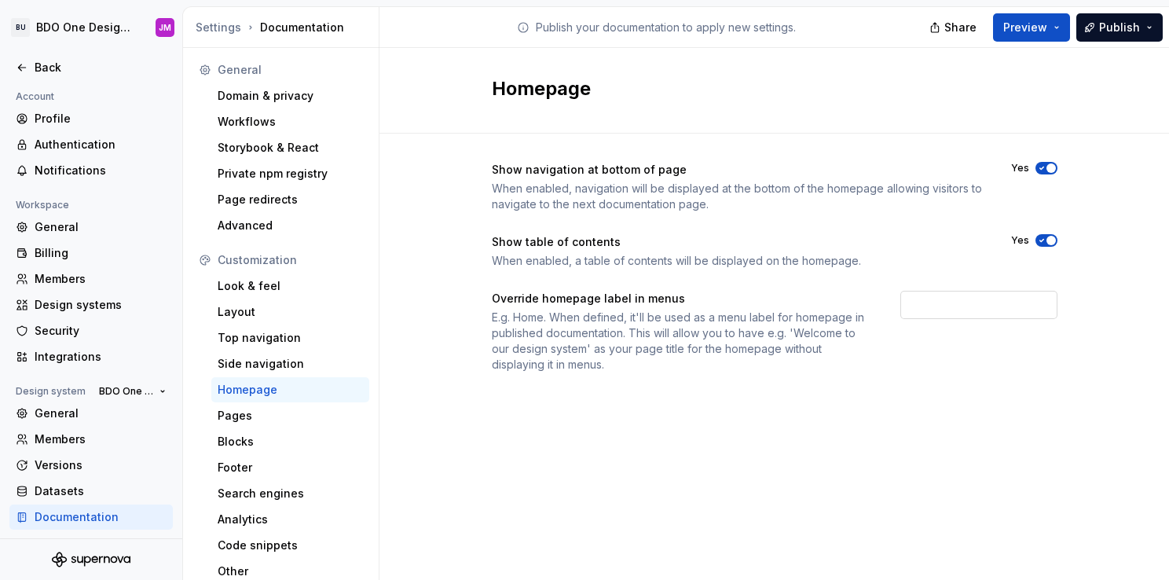
drag, startPoint x: 807, startPoint y: 344, endPoint x: 947, endPoint y: 304, distance: 145.5
click at [947, 304] on input "text" at bounding box center [979, 305] width 157 height 28
type input "Test Custom Menu Label"
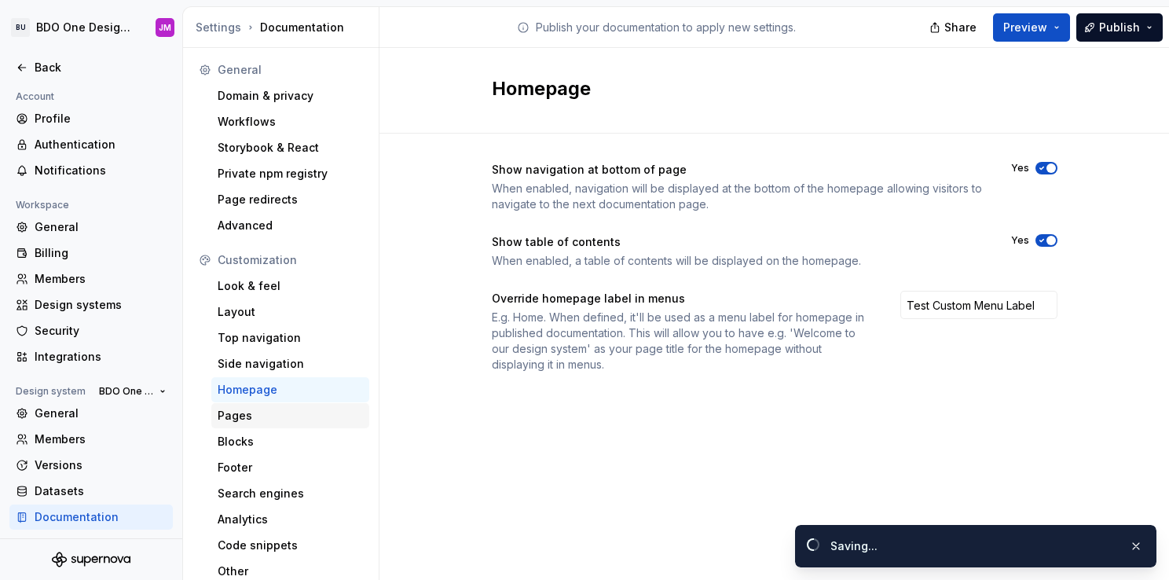
click at [243, 417] on div "Pages" at bounding box center [290, 416] width 145 height 16
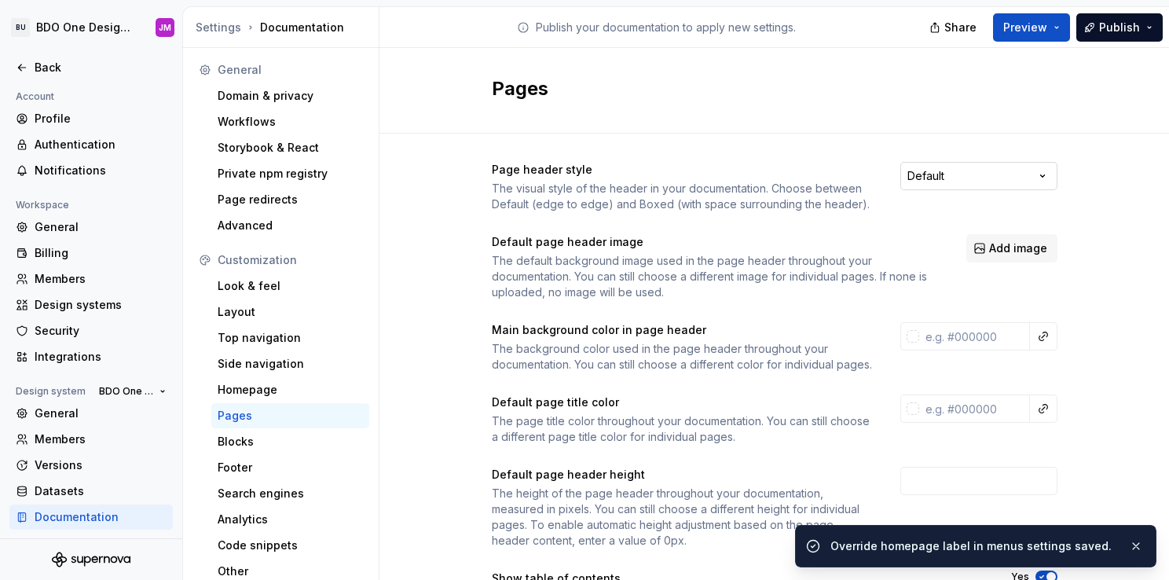
click at [949, 170] on html "BU BDO One Design System JM Back Account Profile Authentication Notifications W…" at bounding box center [584, 290] width 1169 height 580
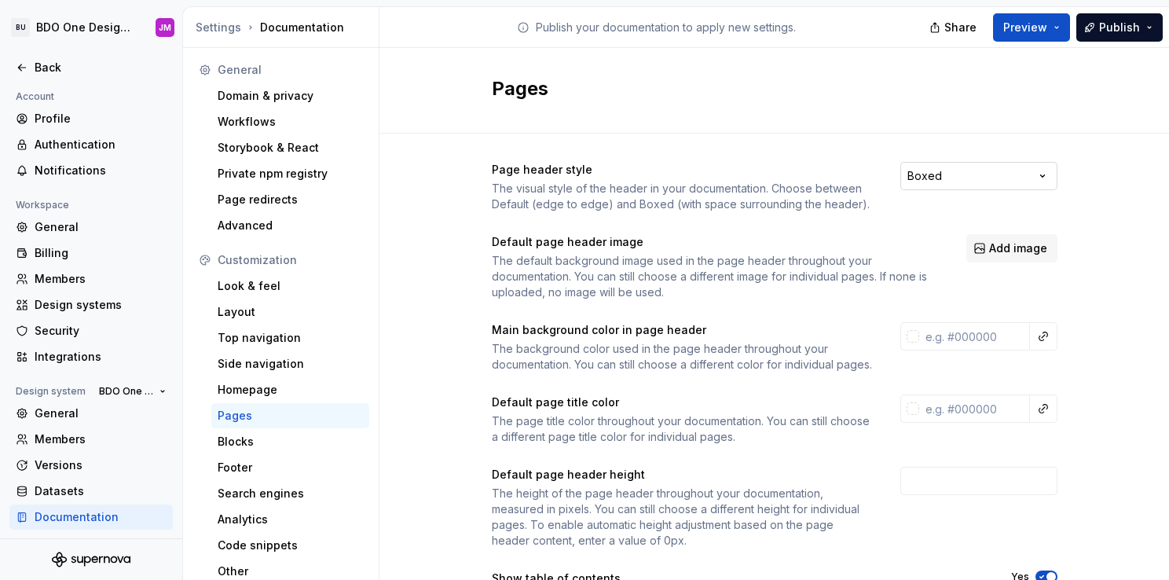
click at [927, 174] on html "BU BDO One Design System JM Back Account Profile Authentication Notifications W…" at bounding box center [584, 290] width 1169 height 580
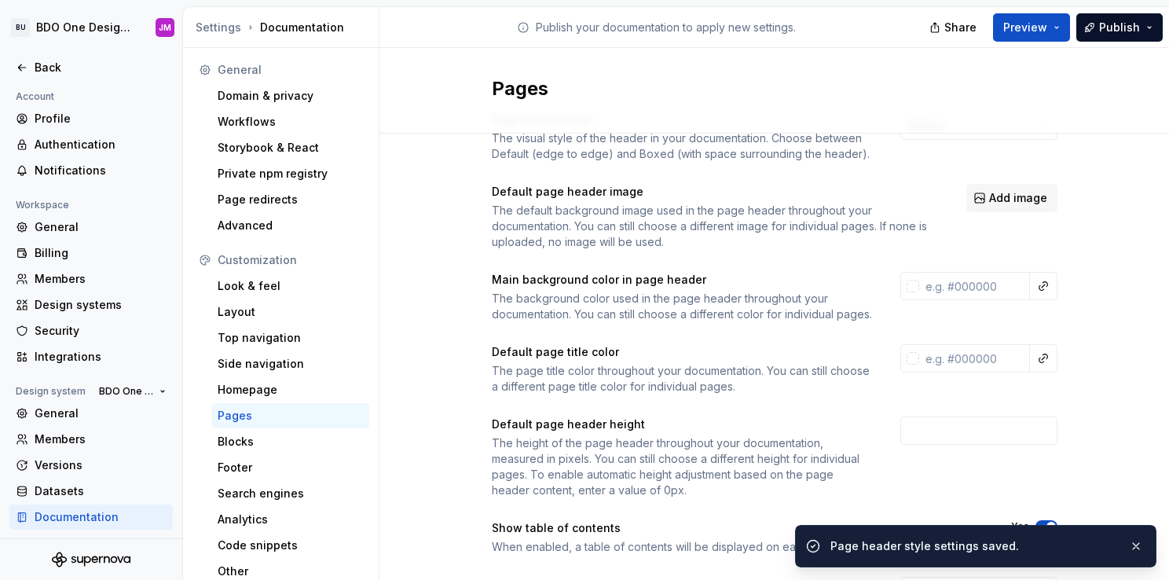
scroll to position [79, 0]
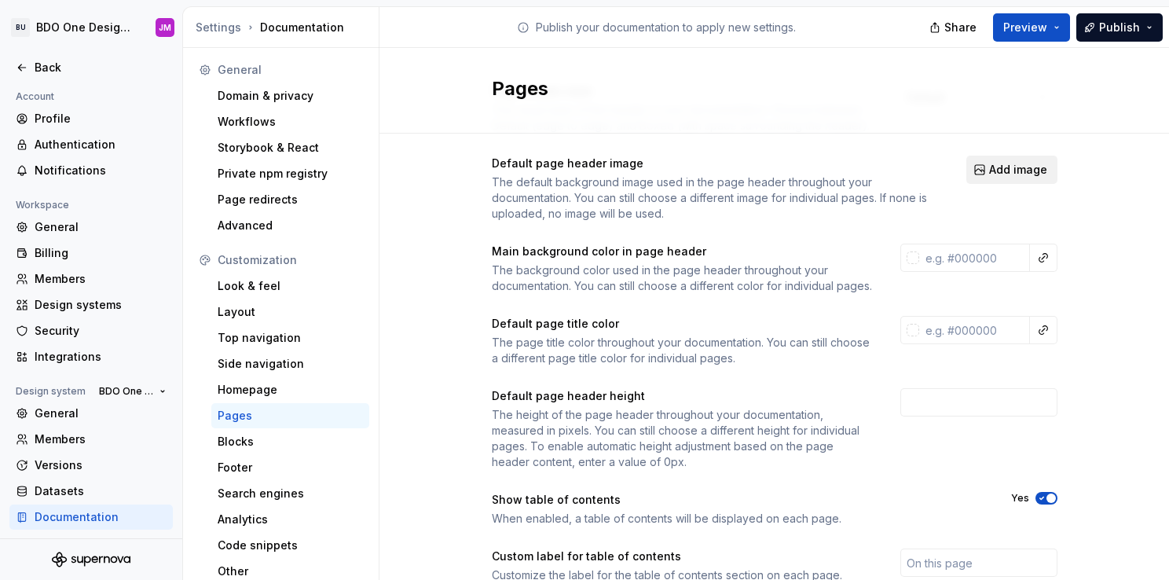
click at [1007, 168] on span "Add image" at bounding box center [1018, 170] width 58 height 16
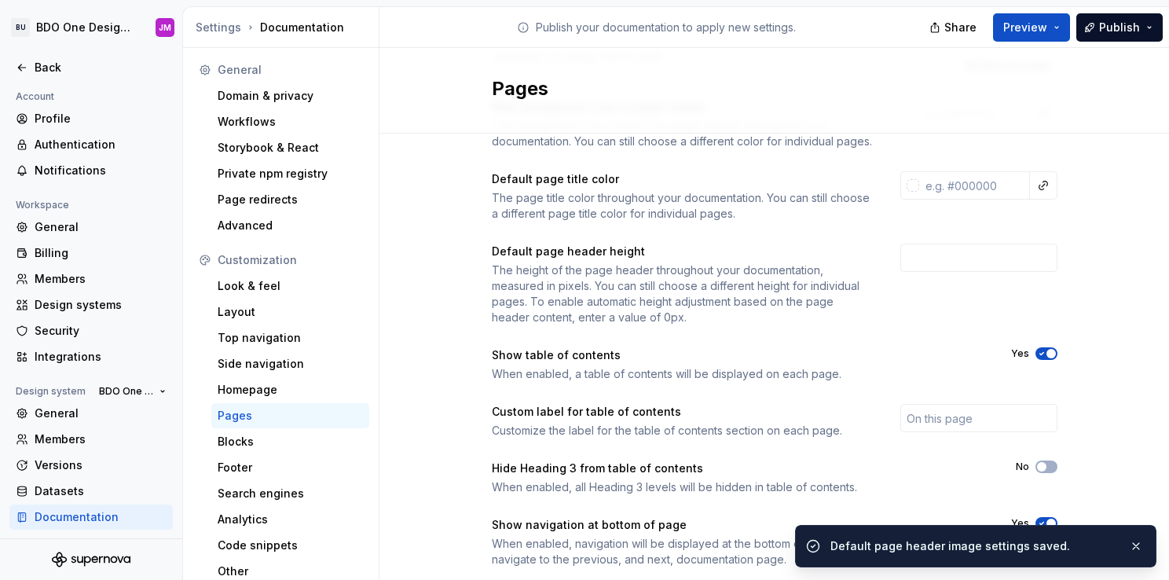
scroll to position [291, 0]
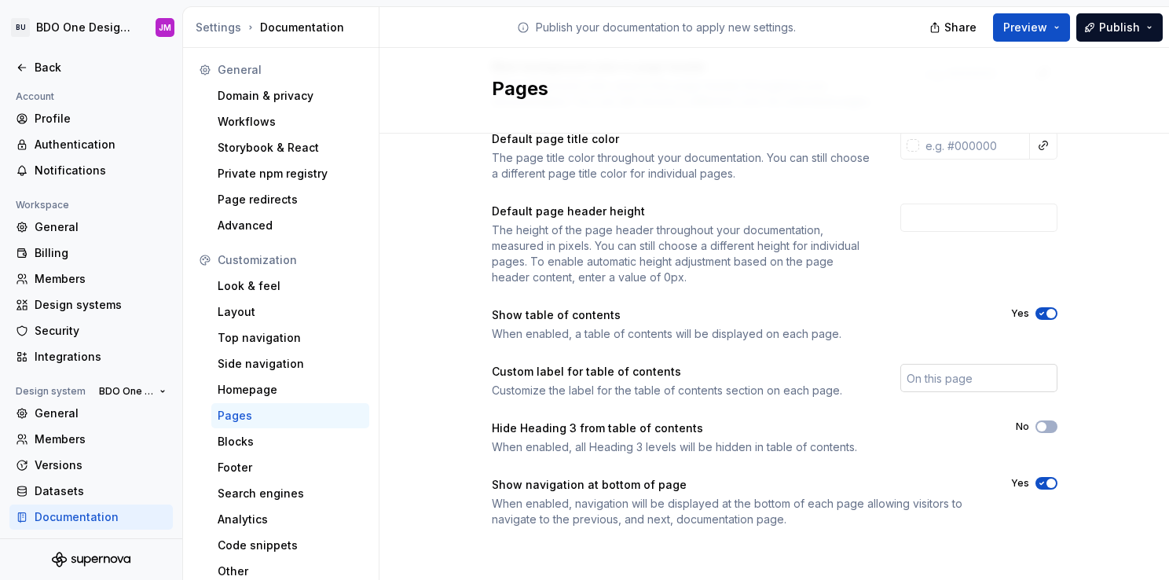
click at [962, 381] on input "text" at bounding box center [979, 378] width 157 height 28
type input "Custom Label Table of Contents"
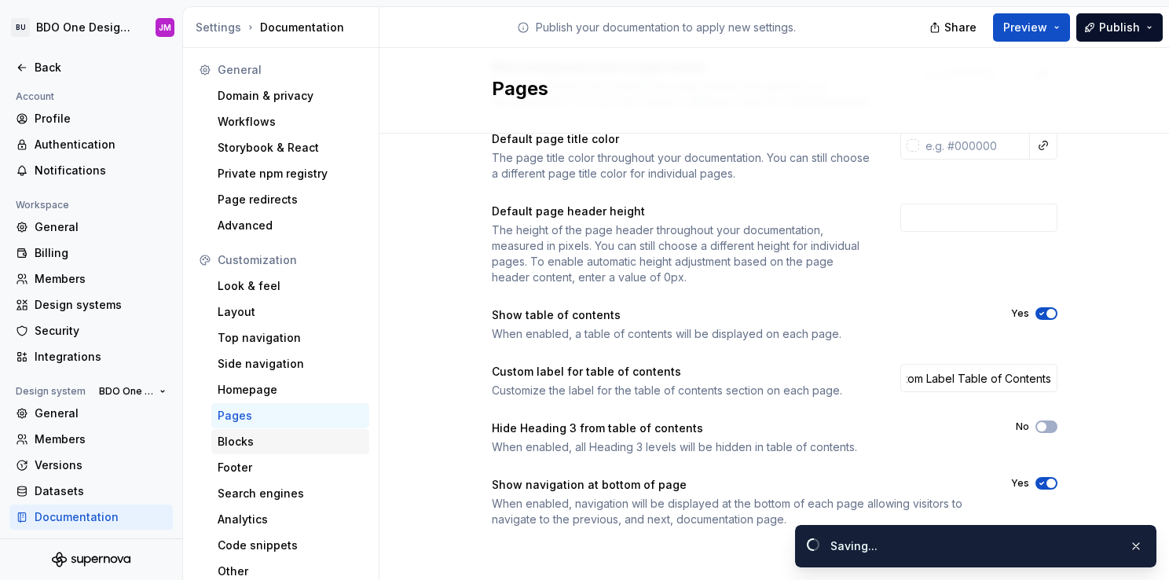
click at [288, 439] on div "Blocks" at bounding box center [290, 442] width 145 height 16
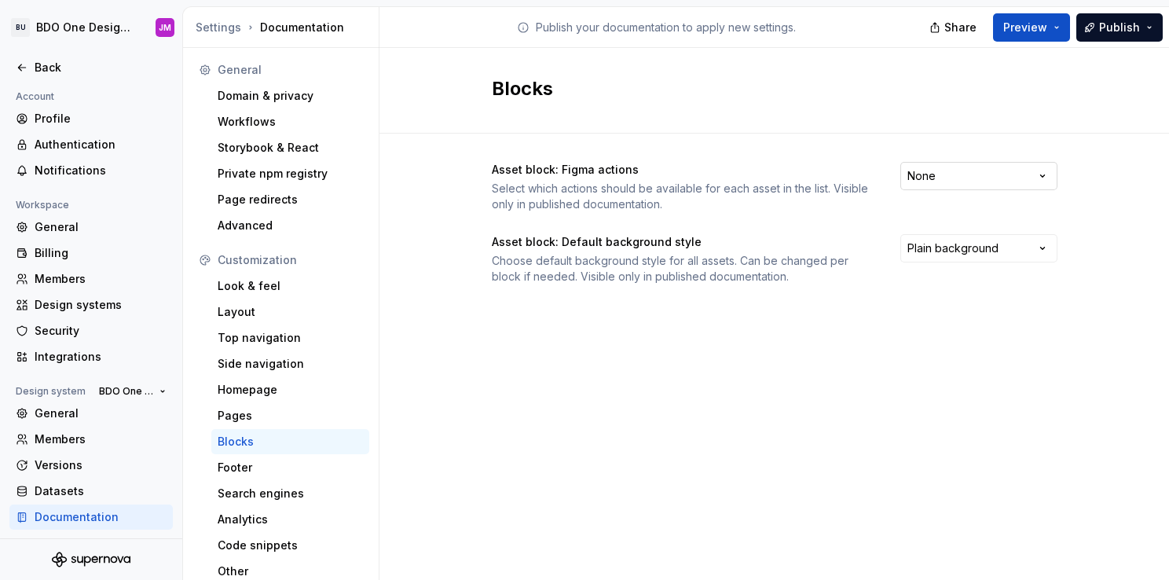
click at [961, 176] on html "BU BDO One Design System JM Back Account Profile Authentication Notifications W…" at bounding box center [584, 290] width 1169 height 580
click at [663, 209] on html "BU BDO One Design System JM Back Account Profile Authentication Notifications W…" at bounding box center [584, 290] width 1169 height 580
click at [912, 178] on html "BU BDO One Design System JM Back Account Profile Authentication Notifications W…" at bounding box center [584, 290] width 1169 height 580
click at [784, 350] on html "BU BDO One Design System JM Back Account Profile Authentication Notifications W…" at bounding box center [584, 290] width 1169 height 580
click at [784, 350] on div "Blocks Asset block: Figma actions Select which actions should be available for …" at bounding box center [775, 317] width 790 height 539
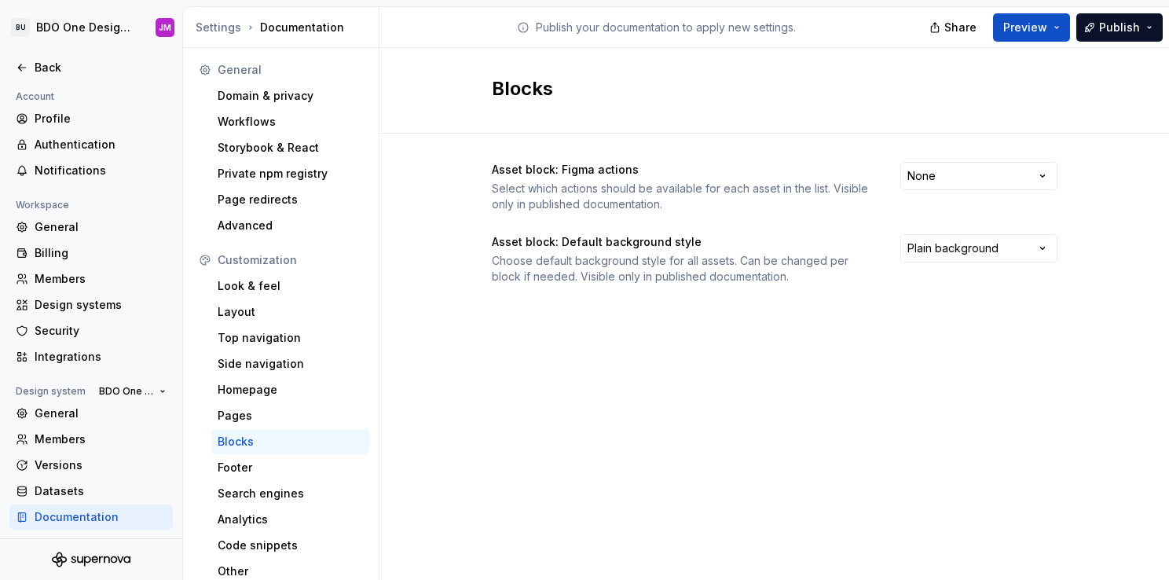
drag, startPoint x: 784, startPoint y: 350, endPoint x: 697, endPoint y: 353, distance: 86.5
click at [697, 353] on div "Blocks Asset block: Figma actions Select which actions should be available for …" at bounding box center [775, 317] width 790 height 539
click at [926, 172] on html "BU BDO One Design System JM Back Account Profile Authentication Notifications W…" at bounding box center [584, 290] width 1169 height 580
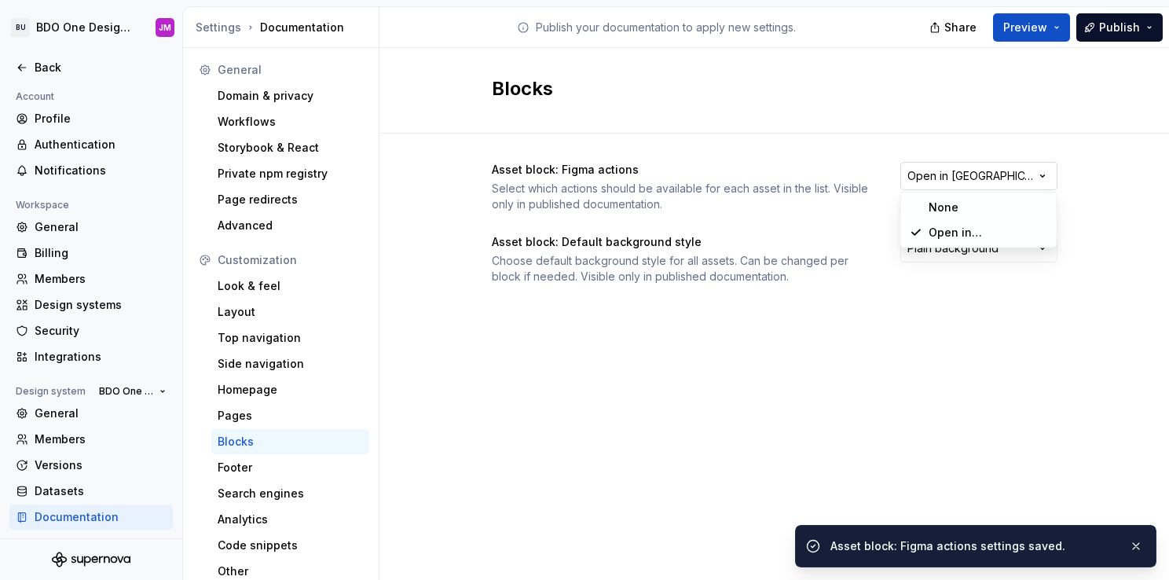
click at [935, 177] on html "BU BDO One Design System JM Back Account Profile Authentication Notifications W…" at bounding box center [584, 290] width 1169 height 580
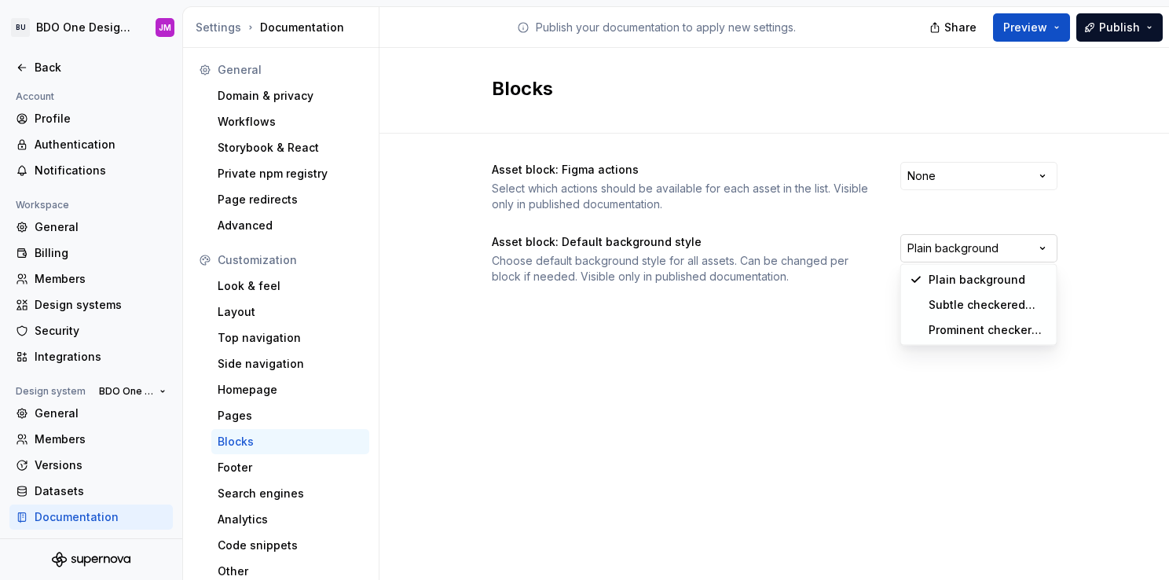
click at [942, 245] on html "BU BDO One Design System JM Back Account Profile Authentication Notifications W…" at bounding box center [584, 290] width 1169 height 580
click at [773, 327] on html "BU BDO One Design System JM Back Account Profile Authentication Notifications W…" at bounding box center [584, 290] width 1169 height 580
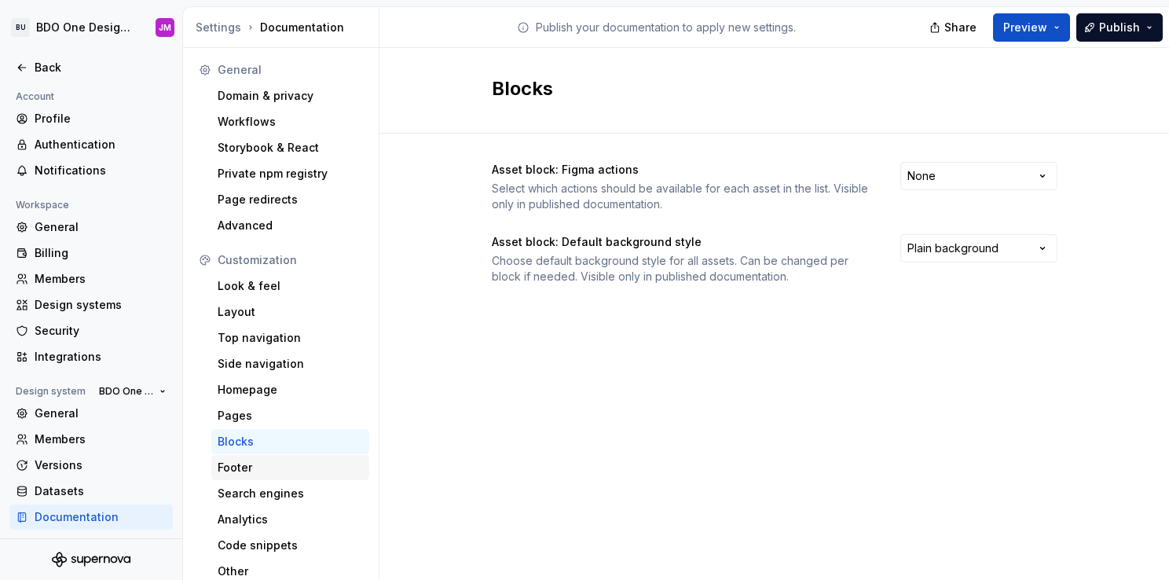
click at [305, 464] on div "Footer" at bounding box center [290, 468] width 145 height 16
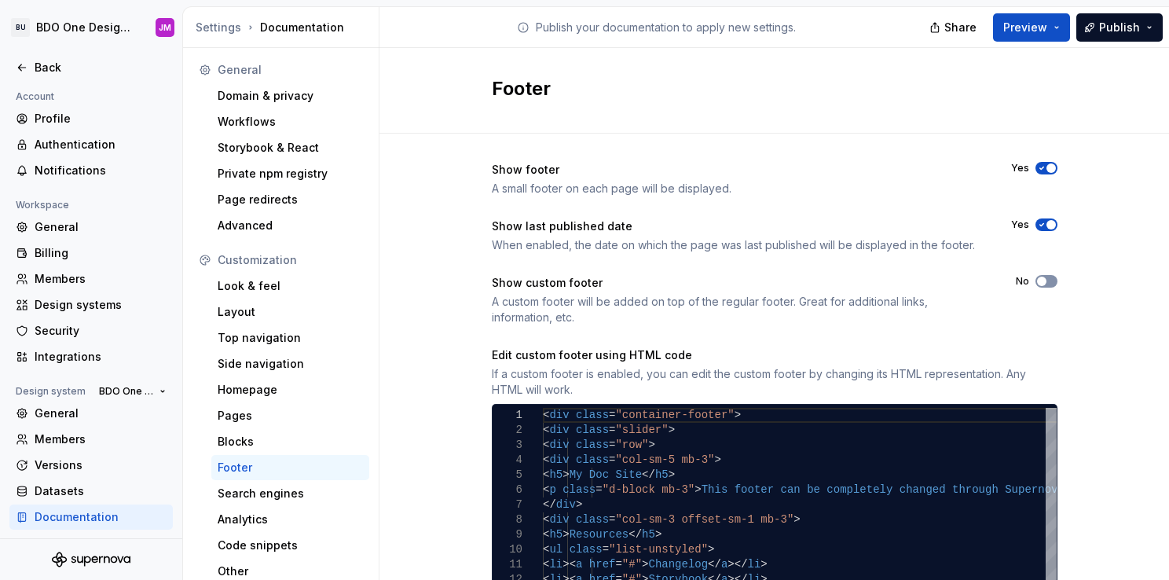
click at [1044, 281] on button "No" at bounding box center [1047, 281] width 22 height 13
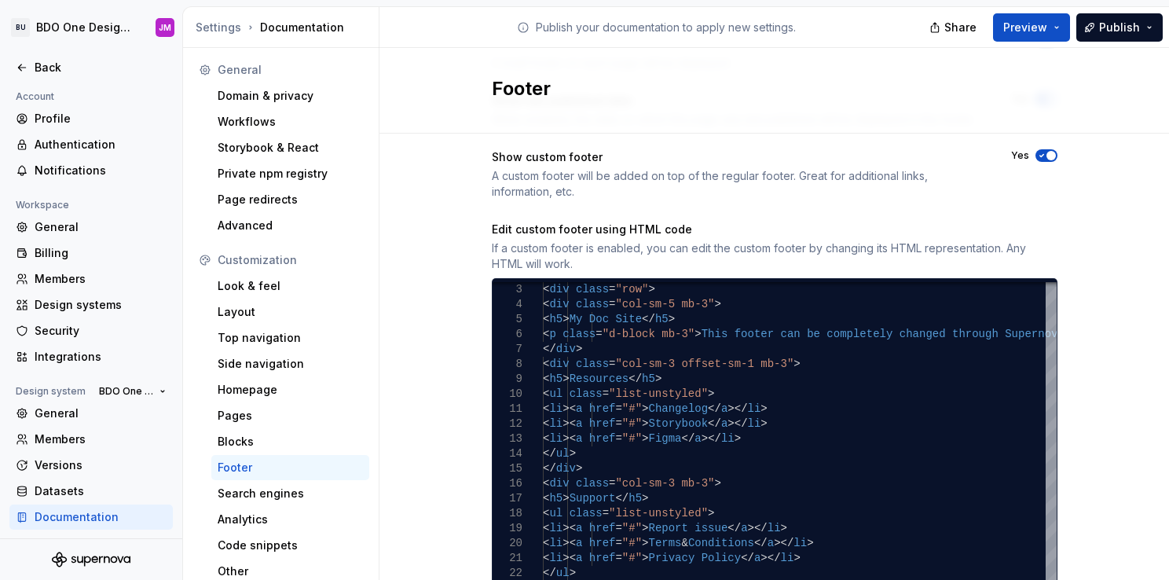
scroll to position [16, 0]
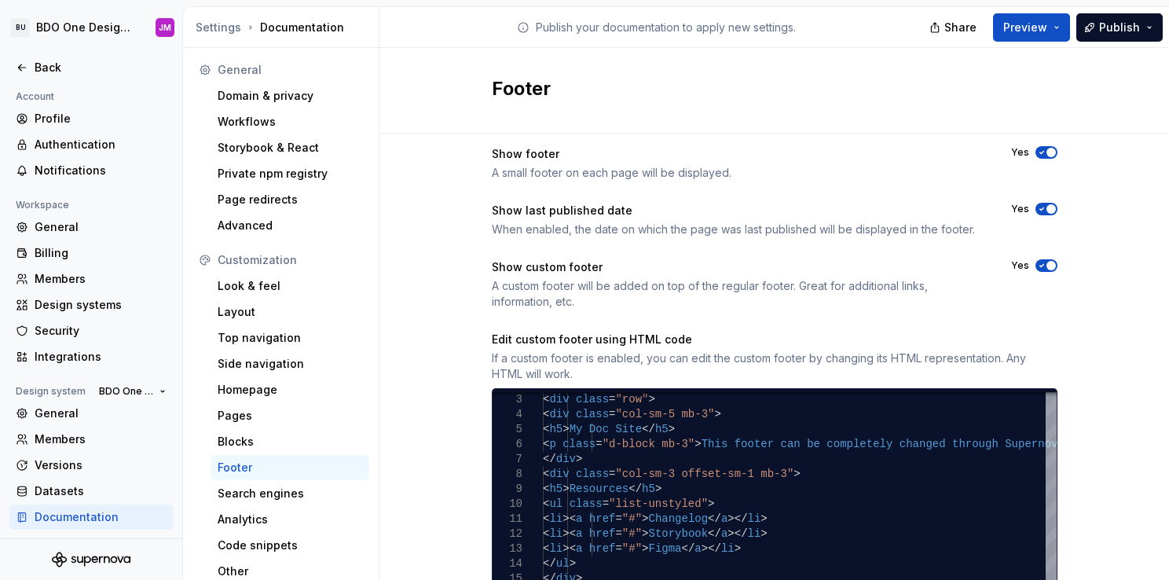
click at [1047, 266] on span "button" at bounding box center [1051, 265] width 9 height 9
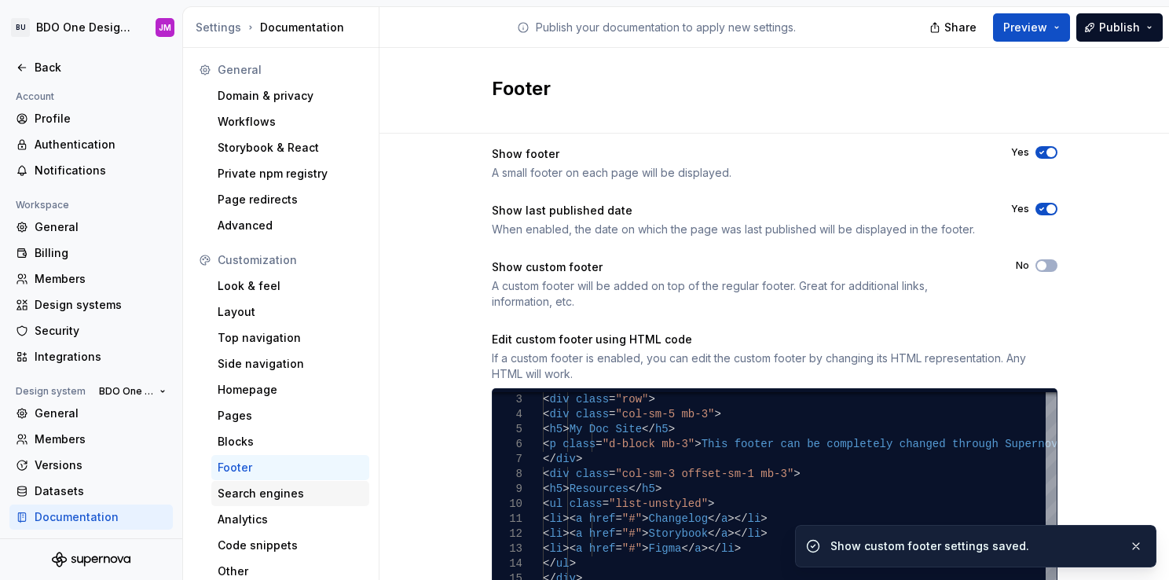
click at [282, 495] on div "Search engines" at bounding box center [290, 494] width 145 height 16
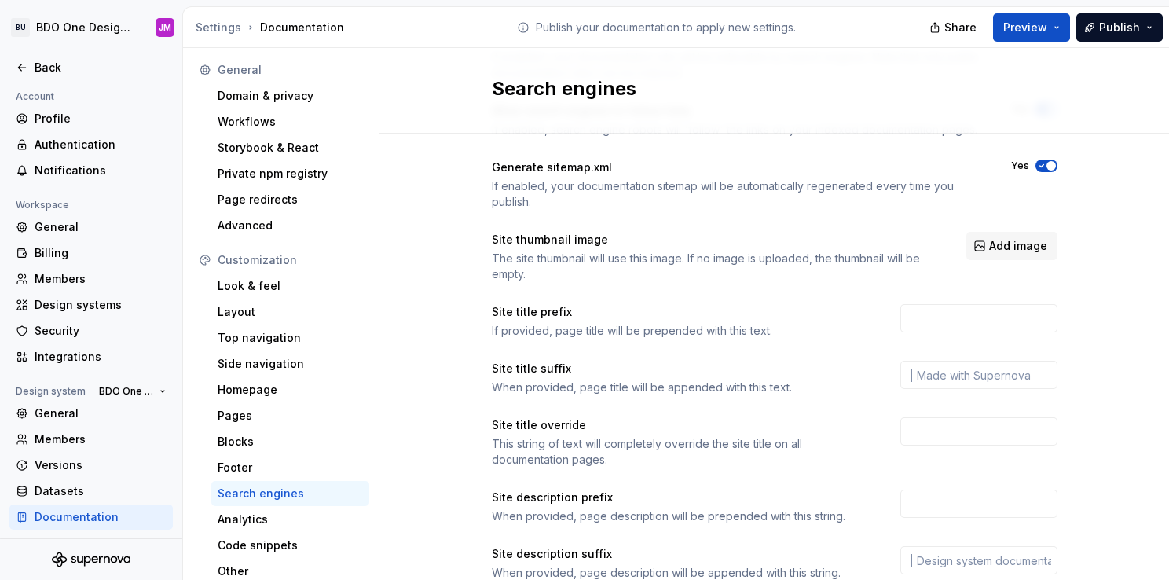
scroll to position [157, 0]
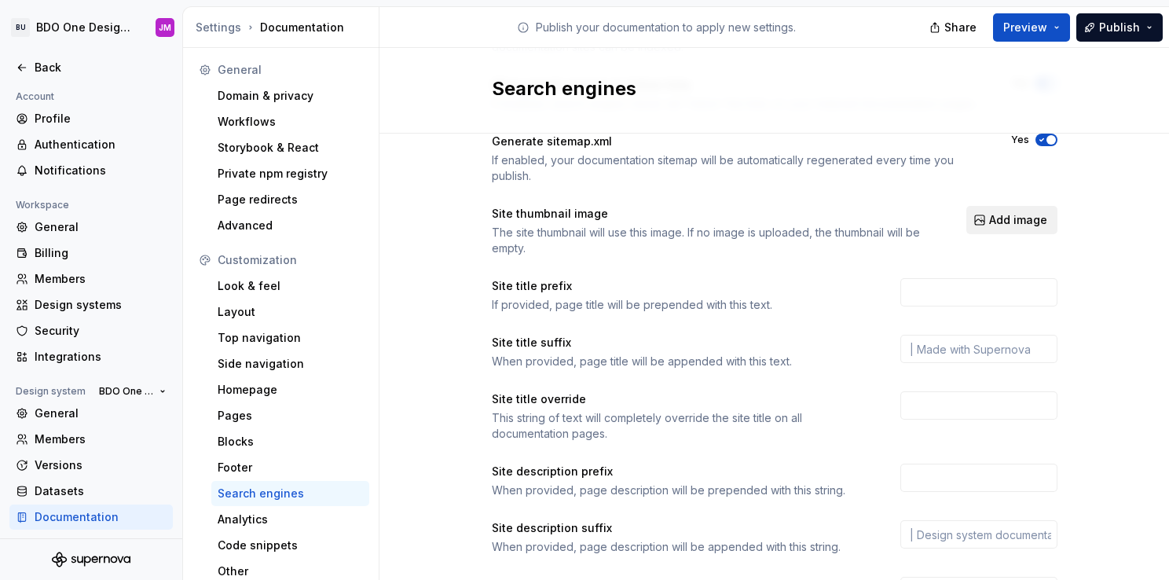
click at [1013, 218] on span "Add image" at bounding box center [1018, 220] width 58 height 16
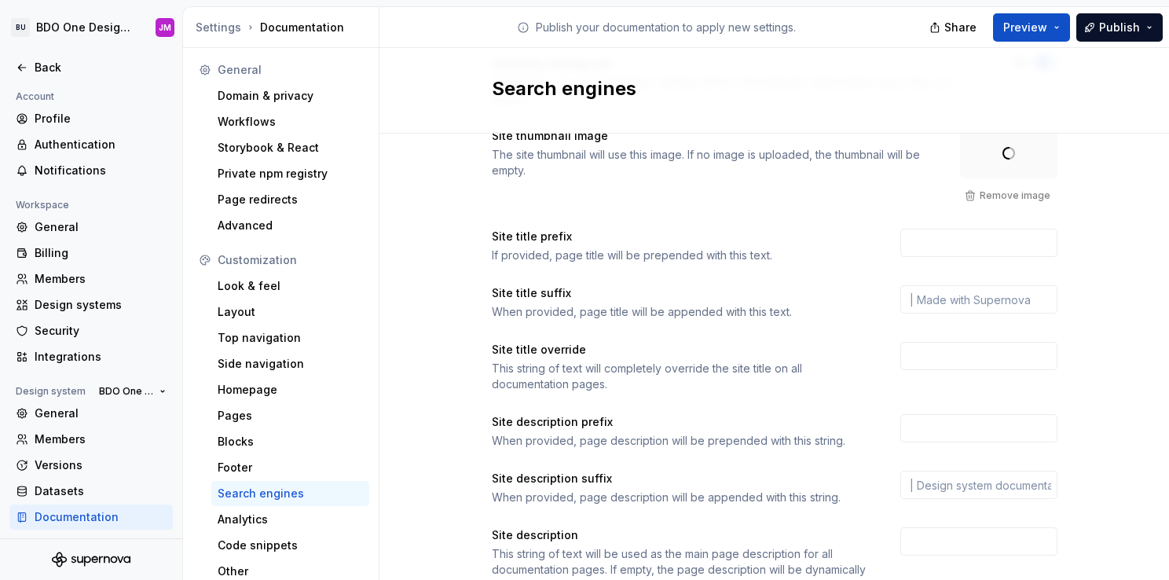
scroll to position [236, 0]
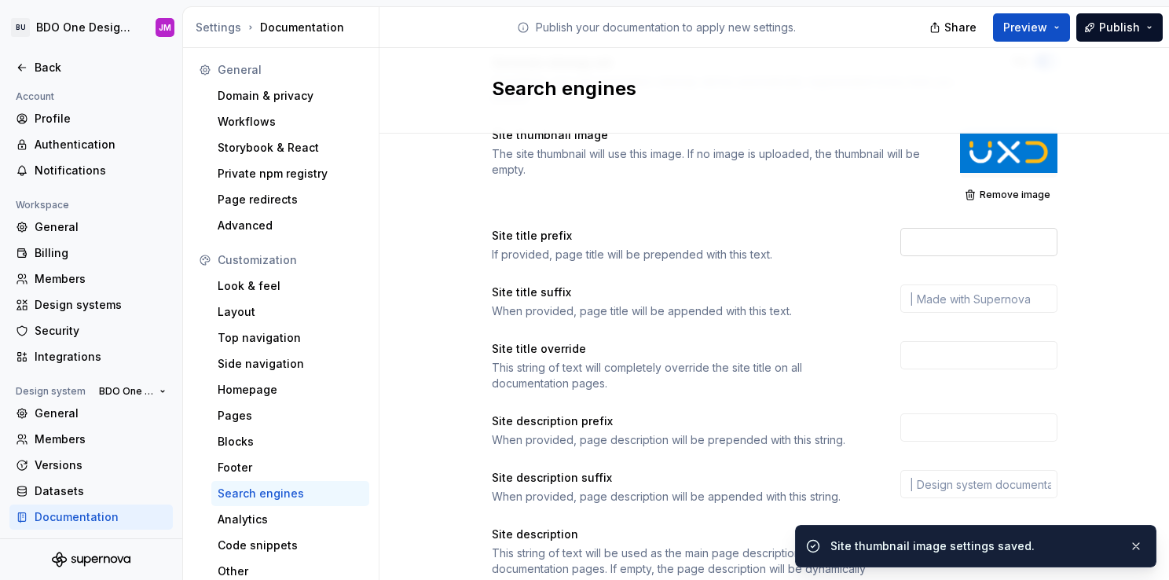
click at [958, 244] on input "text" at bounding box center [979, 242] width 157 height 28
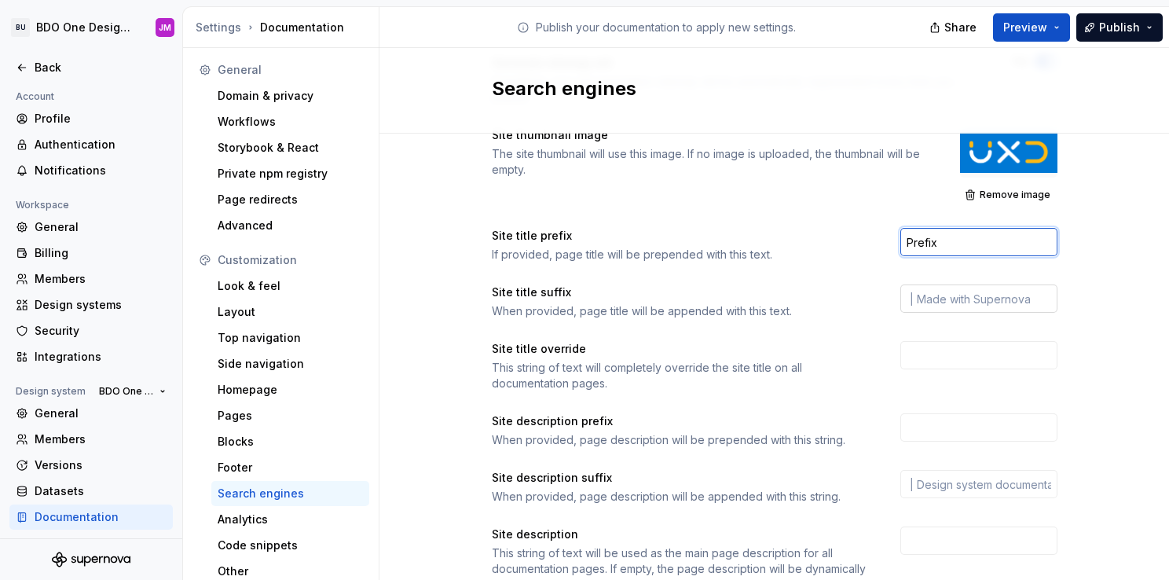
type input "Prefix"
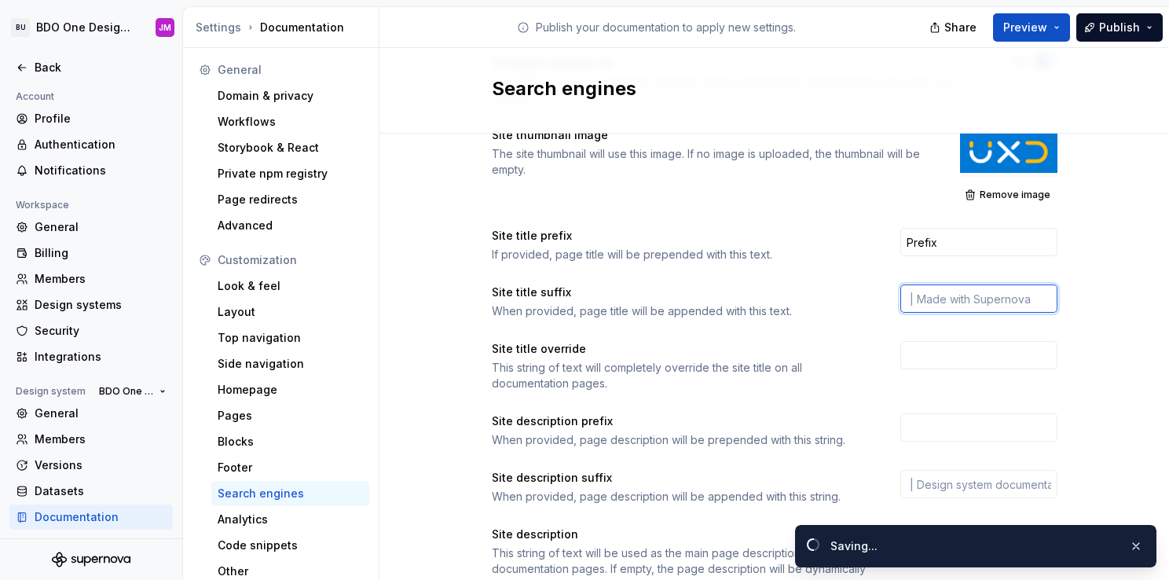
click at [949, 296] on input "text" at bounding box center [979, 298] width 157 height 28
type input "Suffix"
click at [924, 354] on input "text" at bounding box center [979, 355] width 157 height 28
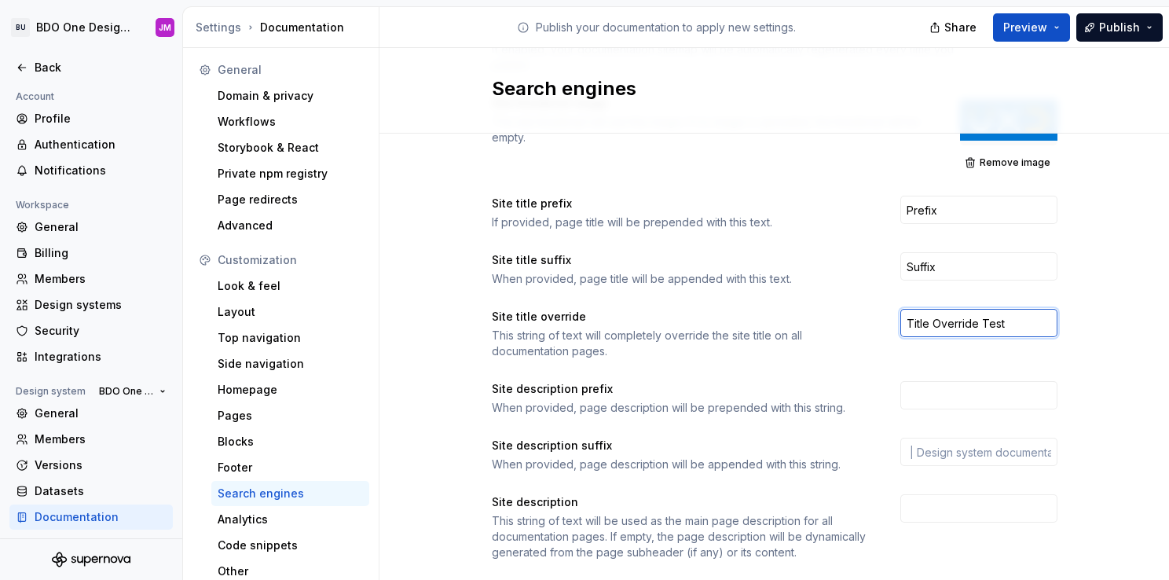
scroll to position [300, 0]
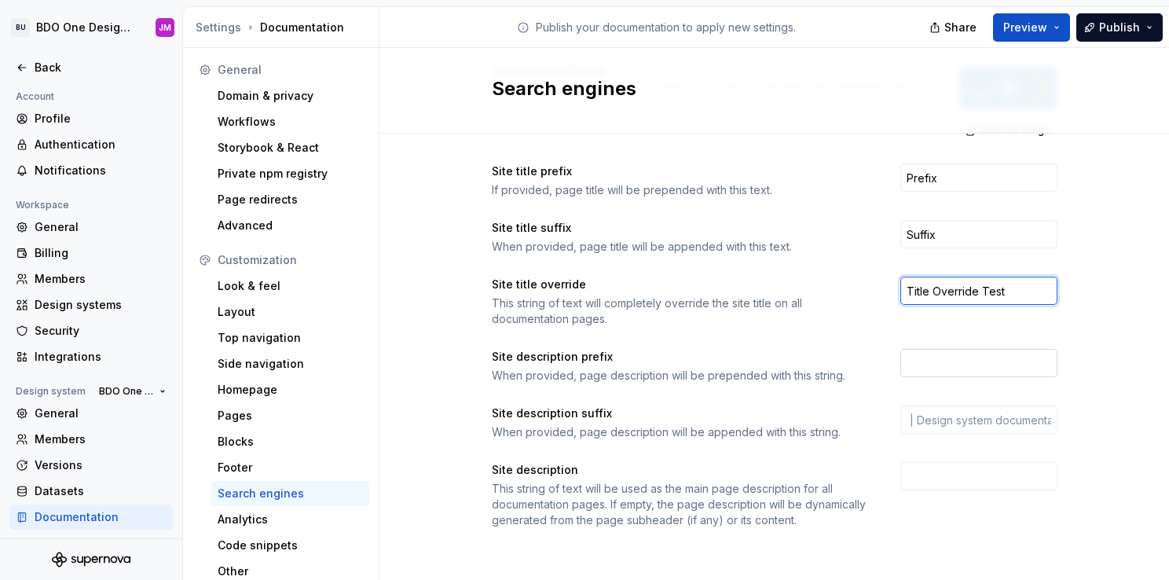
type input "Title Override Test"
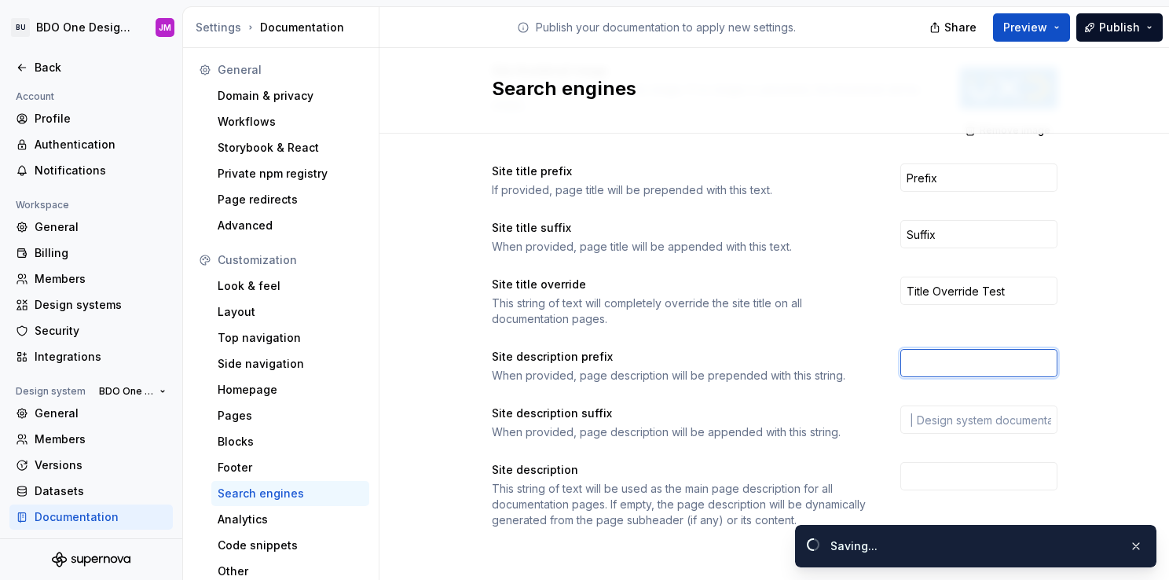
click at [912, 362] on input "text" at bounding box center [979, 363] width 157 height 28
type input "P"
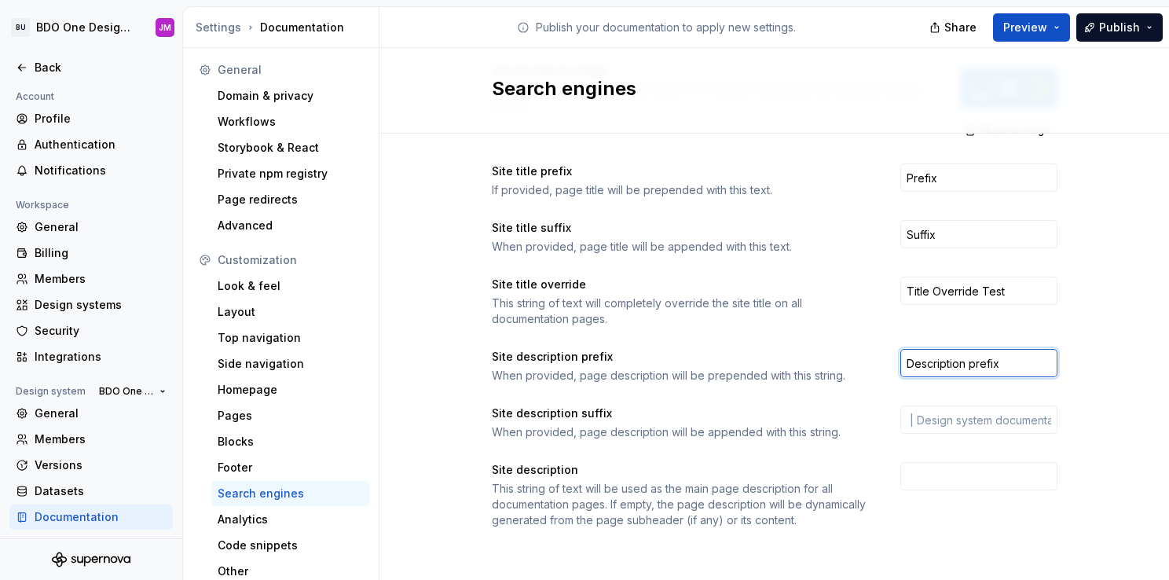
type input "Description prefix"
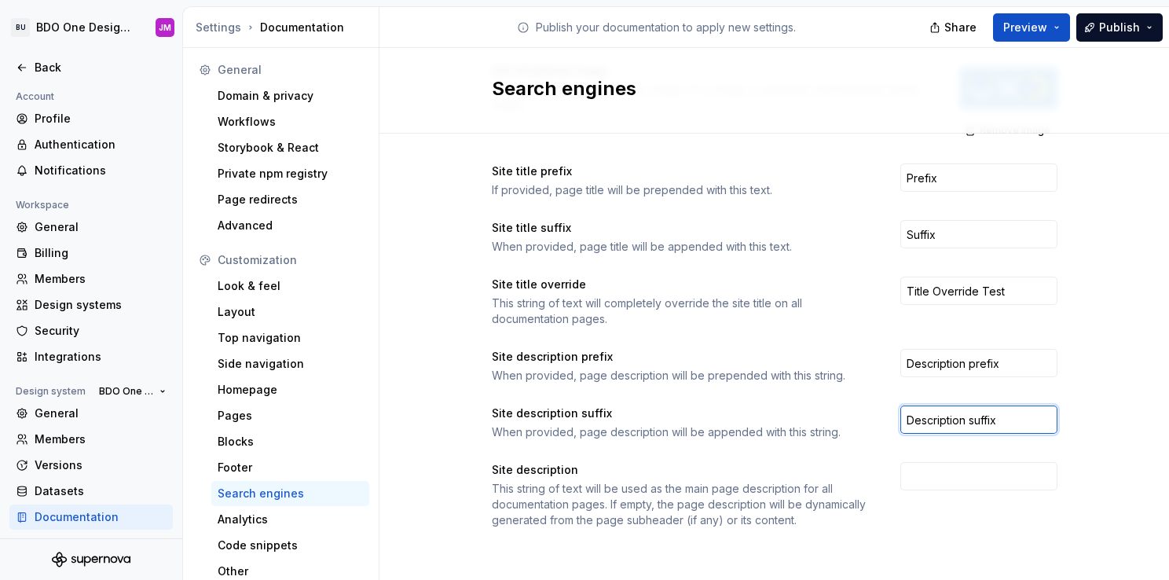
type input "Description suffix"
click at [0, 0] on div "BU BDO One Design System JM Back Account Profile Authentication Notifications W…" at bounding box center [0, 0] width 0 height 0
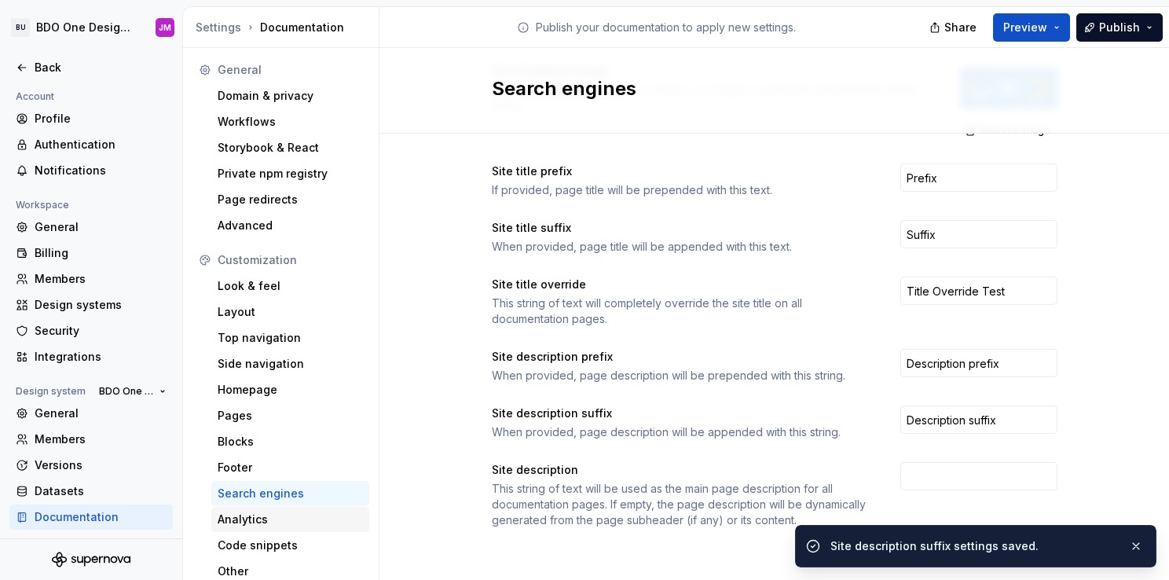
click at [270, 522] on div "Analytics" at bounding box center [290, 520] width 145 height 16
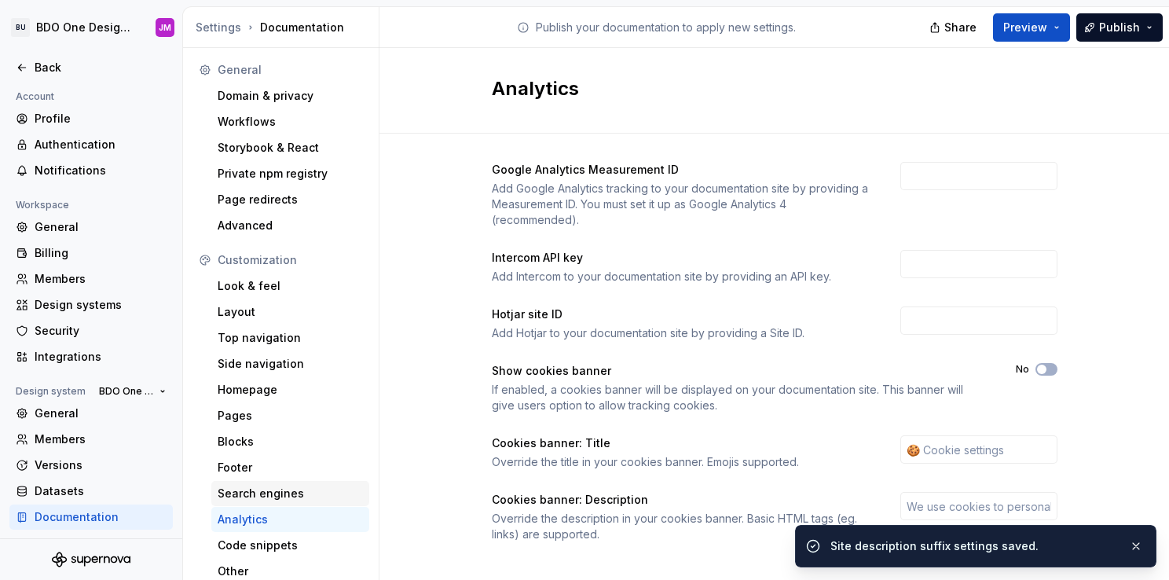
click at [280, 494] on div "Search engines" at bounding box center [290, 494] width 145 height 16
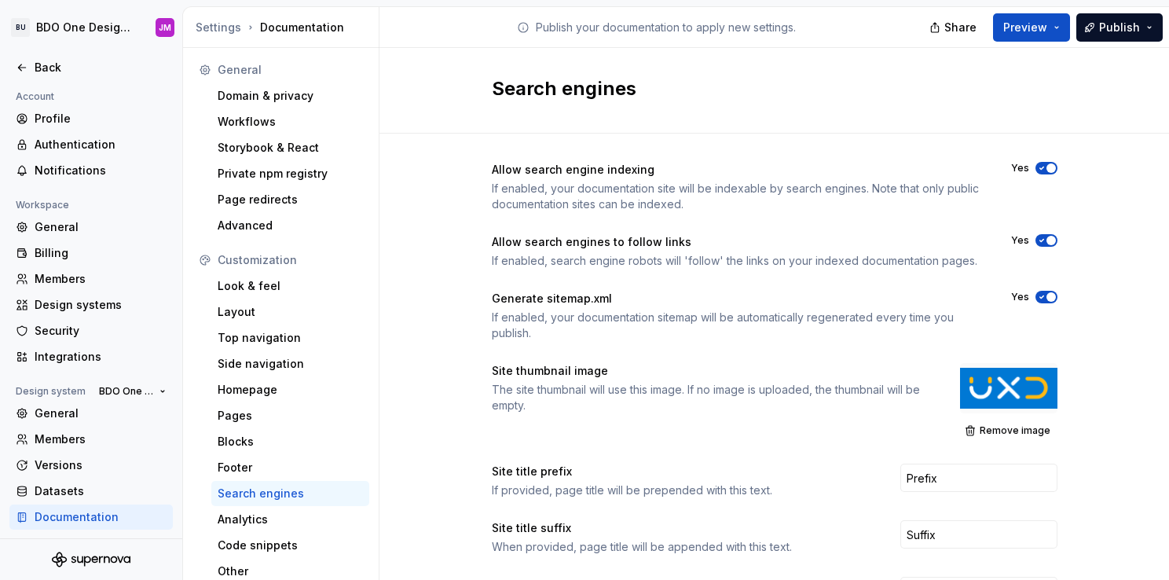
scroll to position [300, 0]
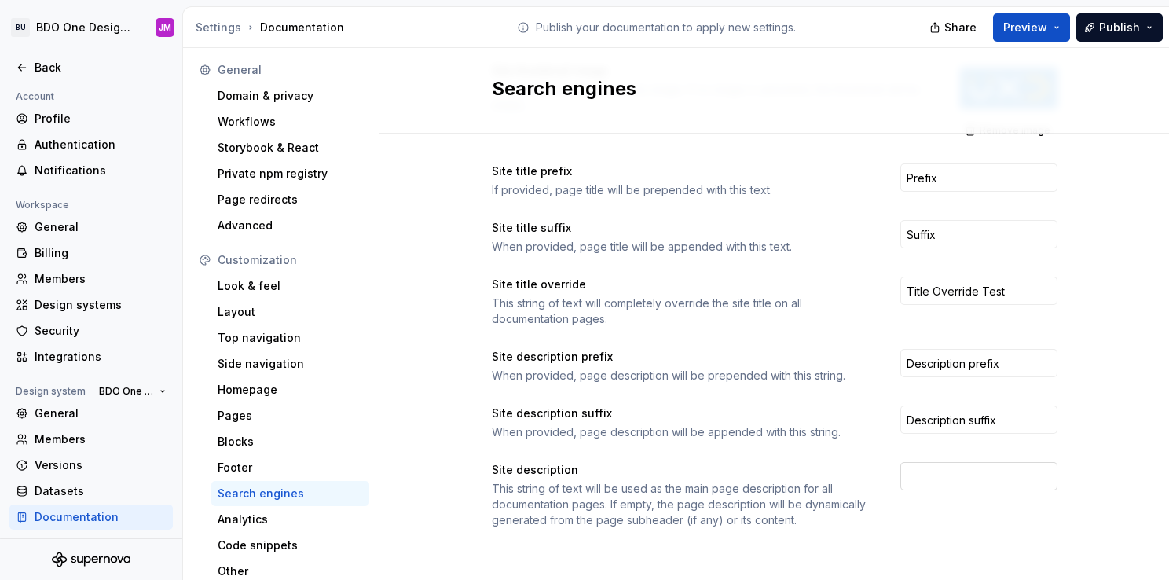
click at [950, 475] on input "text" at bounding box center [979, 476] width 157 height 28
type input "Site Description"
click at [667, 519] on div "This string of text will be used as the main page description for all documenta…" at bounding box center [682, 504] width 380 height 47
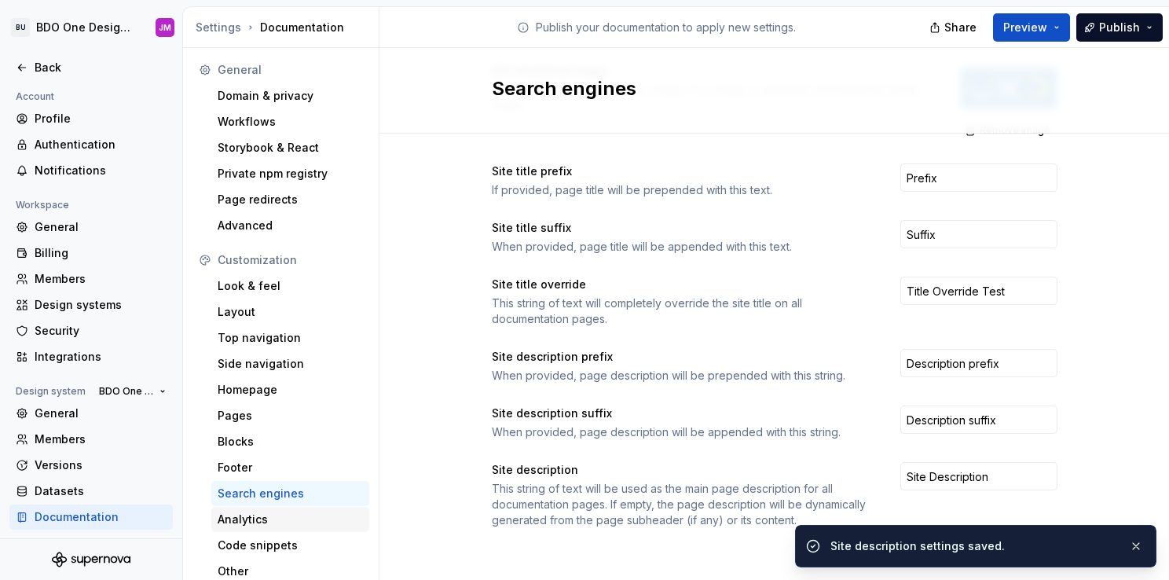
click at [238, 518] on div "Analytics" at bounding box center [290, 520] width 145 height 16
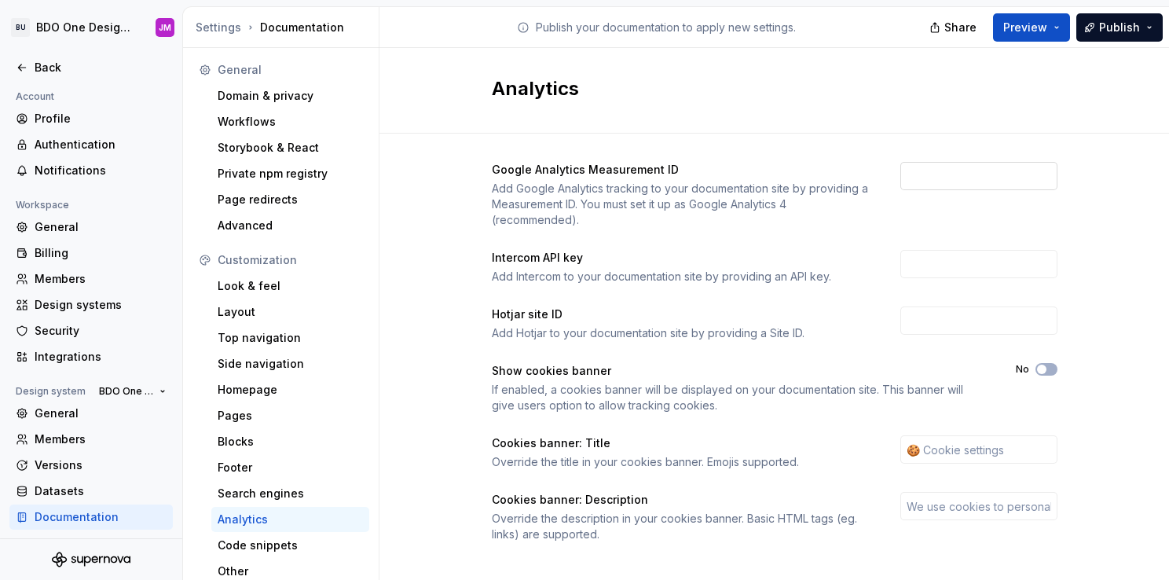
click at [923, 165] on input "text" at bounding box center [979, 176] width 157 height 28
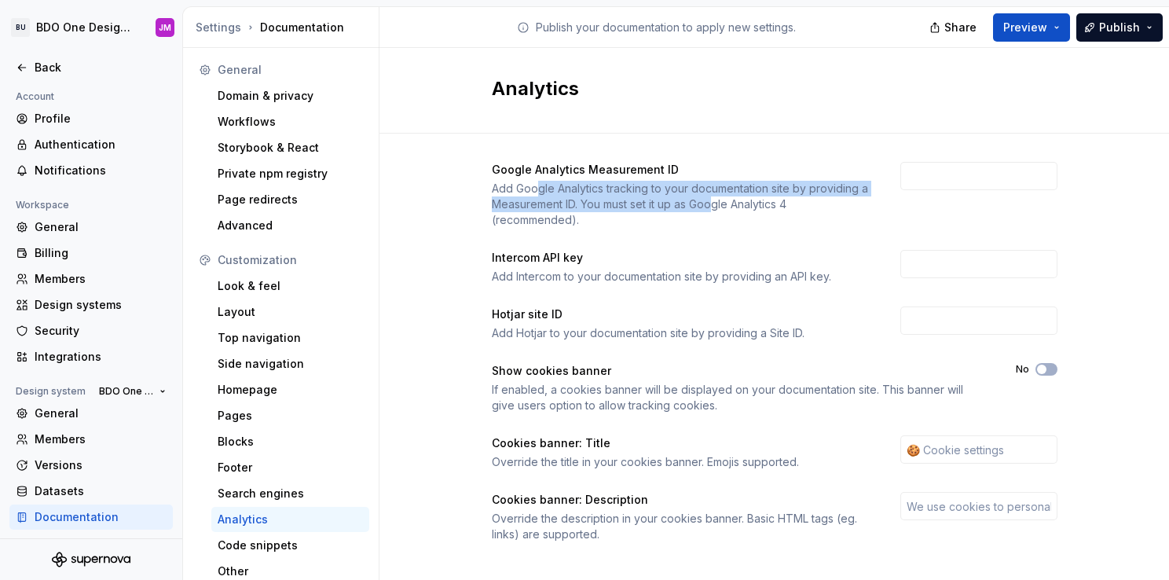
drag, startPoint x: 534, startPoint y: 185, endPoint x: 709, endPoint y: 211, distance: 176.4
click at [709, 211] on div "Add Google Analytics tracking to your documentation site by providing a Measure…" at bounding box center [682, 204] width 380 height 47
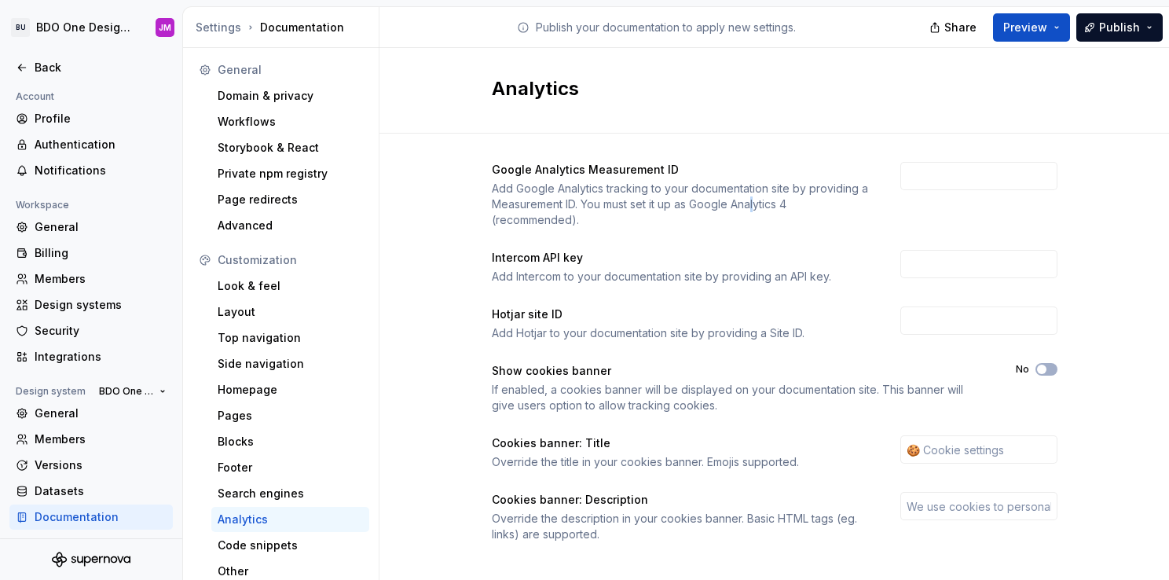
drag, startPoint x: 709, startPoint y: 211, endPoint x: 750, endPoint y: 207, distance: 41.1
click at [750, 207] on div "Add Google Analytics tracking to your documentation site by providing a Measure…" at bounding box center [682, 204] width 380 height 47
drag, startPoint x: 750, startPoint y: 207, endPoint x: 626, endPoint y: 271, distance: 139.9
click at [626, 271] on div "Add Intercom to your documentation site by providing an API key." at bounding box center [682, 277] width 380 height 16
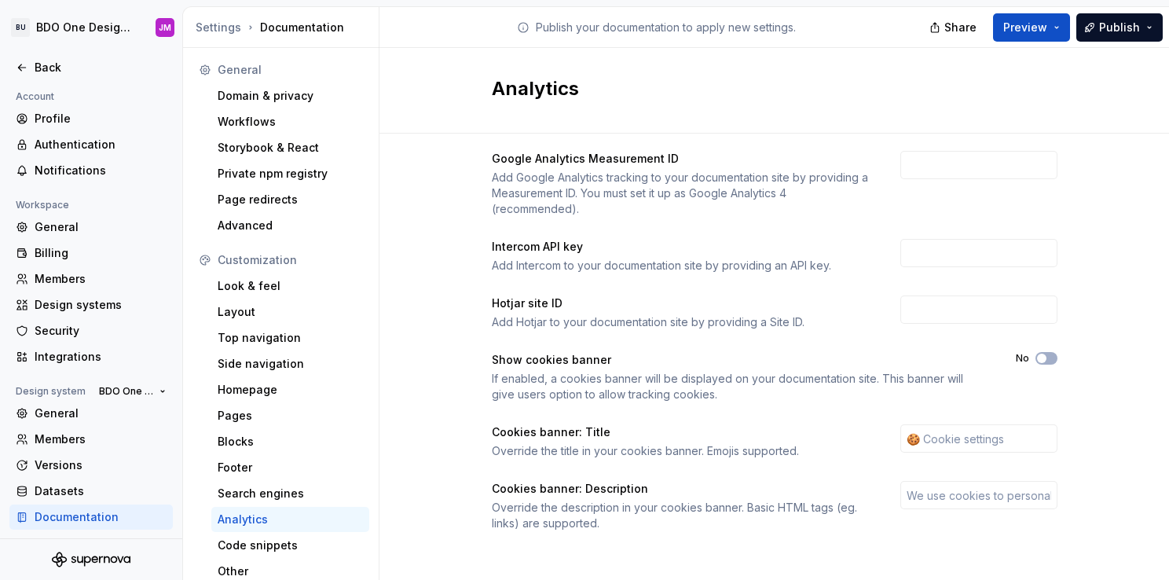
scroll to position [14, 0]
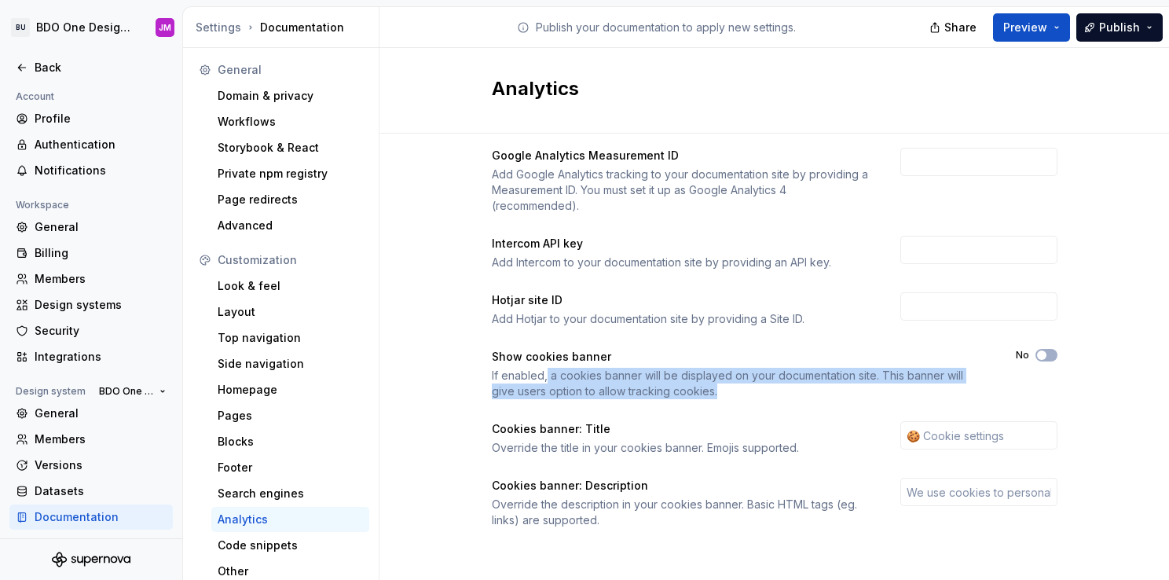
drag, startPoint x: 539, startPoint y: 373, endPoint x: 905, endPoint y: 386, distance: 366.5
click at [905, 386] on div "If enabled, a cookies banner will be displayed on your documentation site. This…" at bounding box center [740, 383] width 496 height 31
drag, startPoint x: 905, startPoint y: 386, endPoint x: 776, endPoint y: 384, distance: 128.9
click at [776, 384] on div "If enabled, a cookies banner will be displayed on your documentation site. This…" at bounding box center [740, 383] width 496 height 31
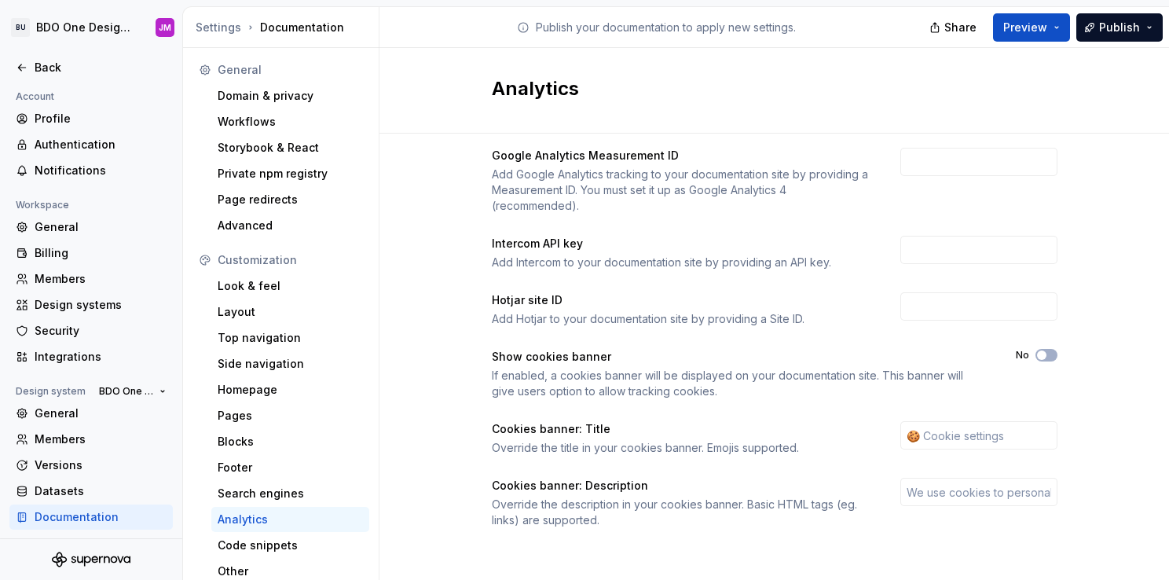
click at [1022, 352] on label "No" at bounding box center [1022, 355] width 13 height 13
click at [1036, 352] on button "No" at bounding box center [1047, 355] width 22 height 13
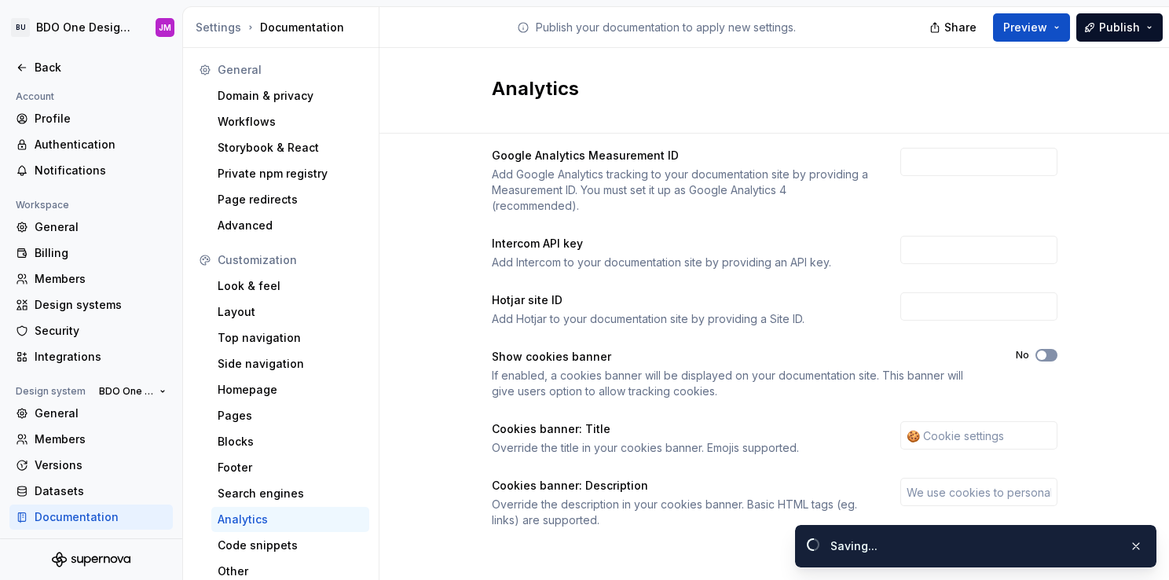
click at [1038, 352] on span "button" at bounding box center [1041, 354] width 9 height 9
click at [957, 439] on input "text" at bounding box center [979, 435] width 157 height 28
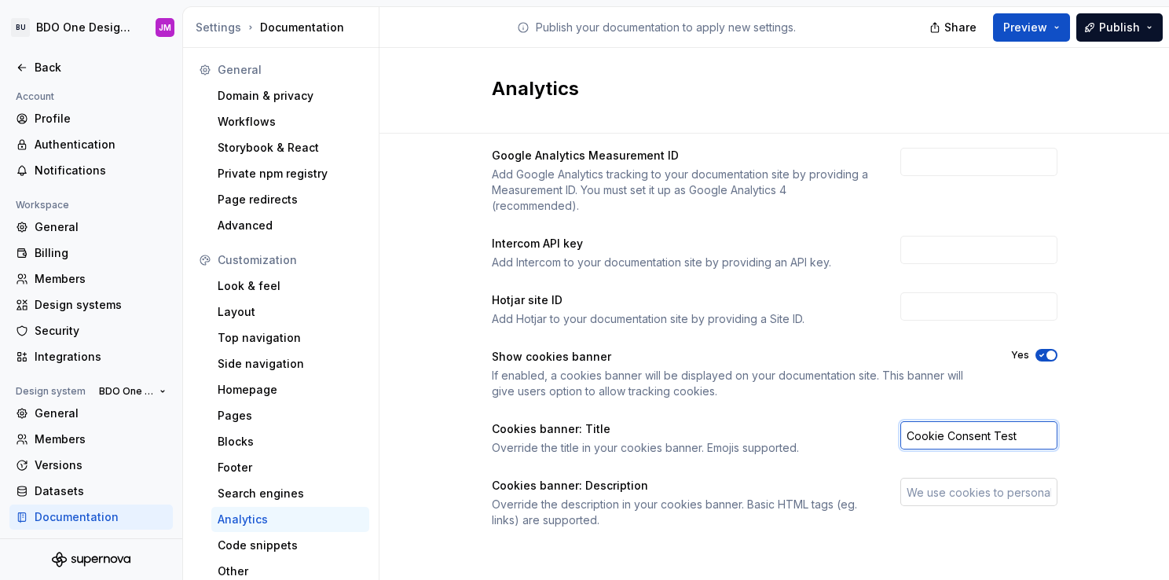
type input "Cookie Consent Test"
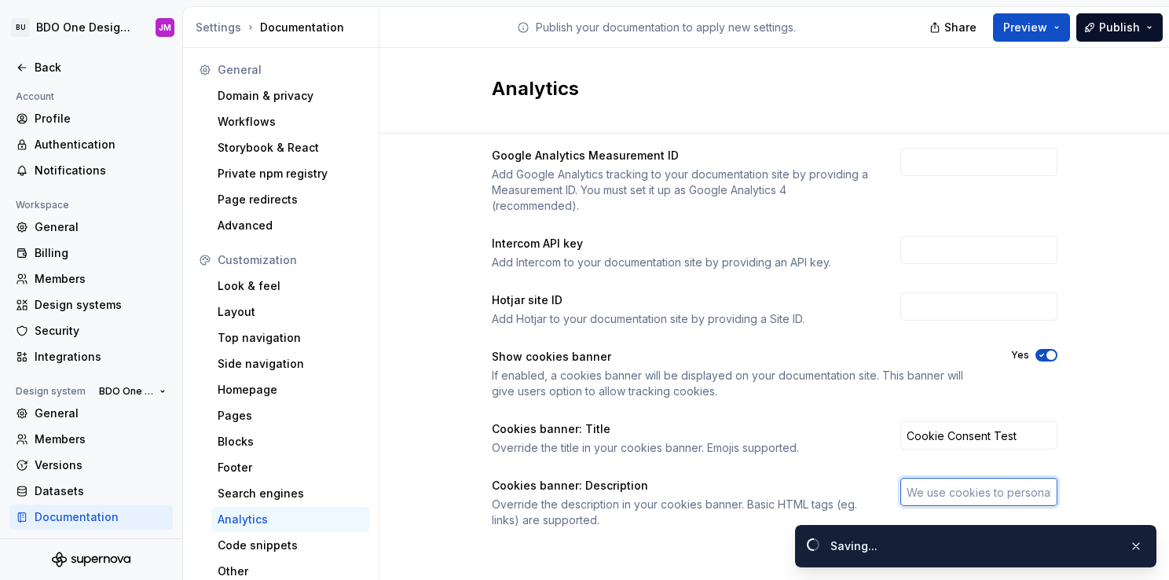
click at [967, 494] on input "text" at bounding box center [979, 492] width 157 height 28
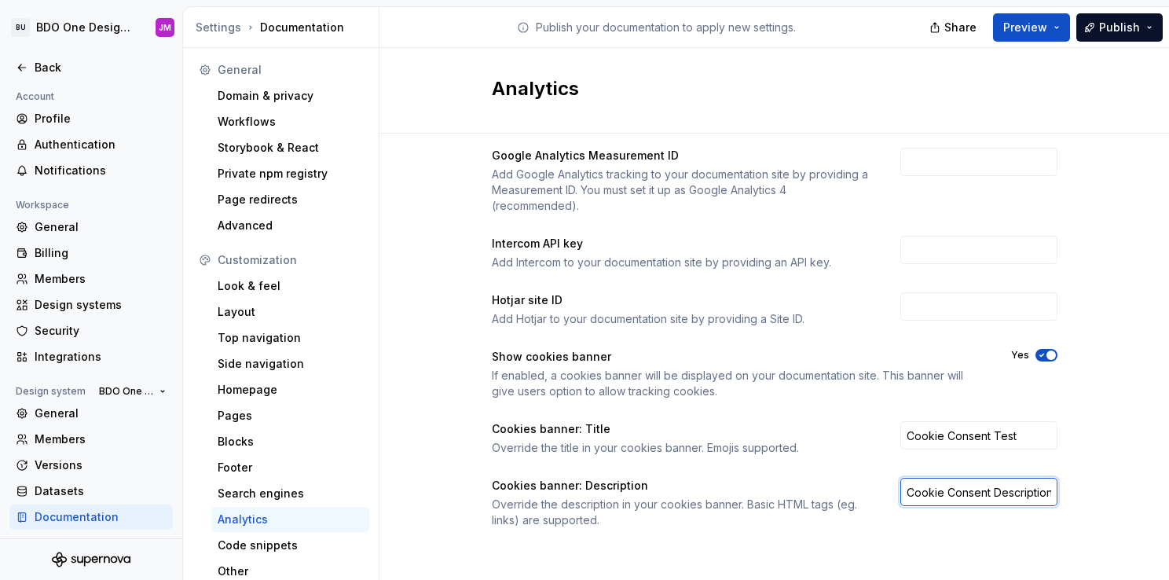
scroll to position [0, 0]
type input "Cookie Consent Description"
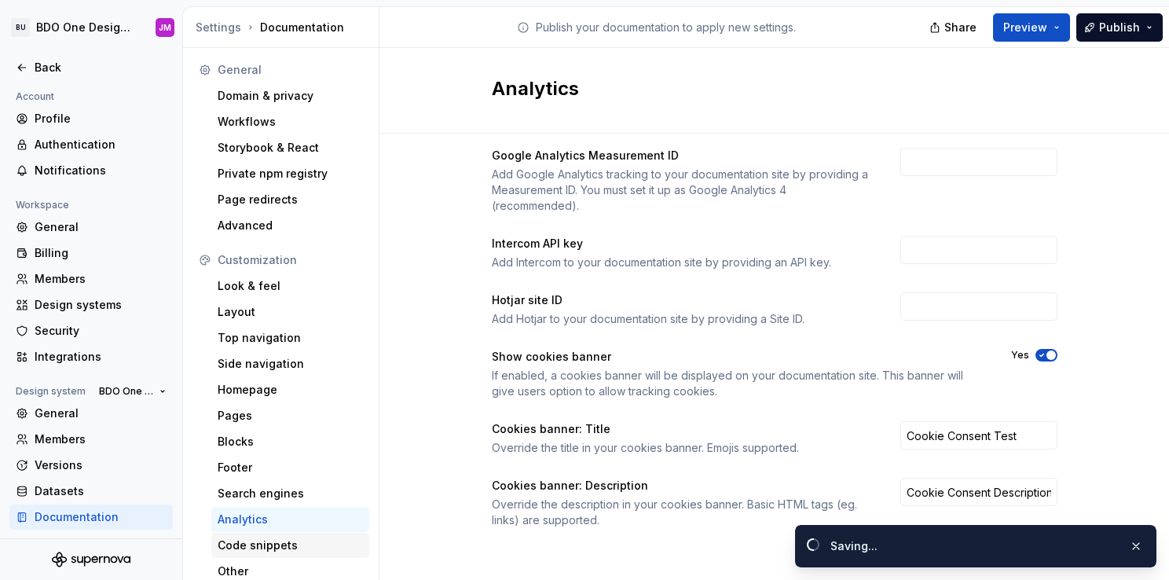
click at [281, 544] on div "Code snippets" at bounding box center [290, 546] width 145 height 16
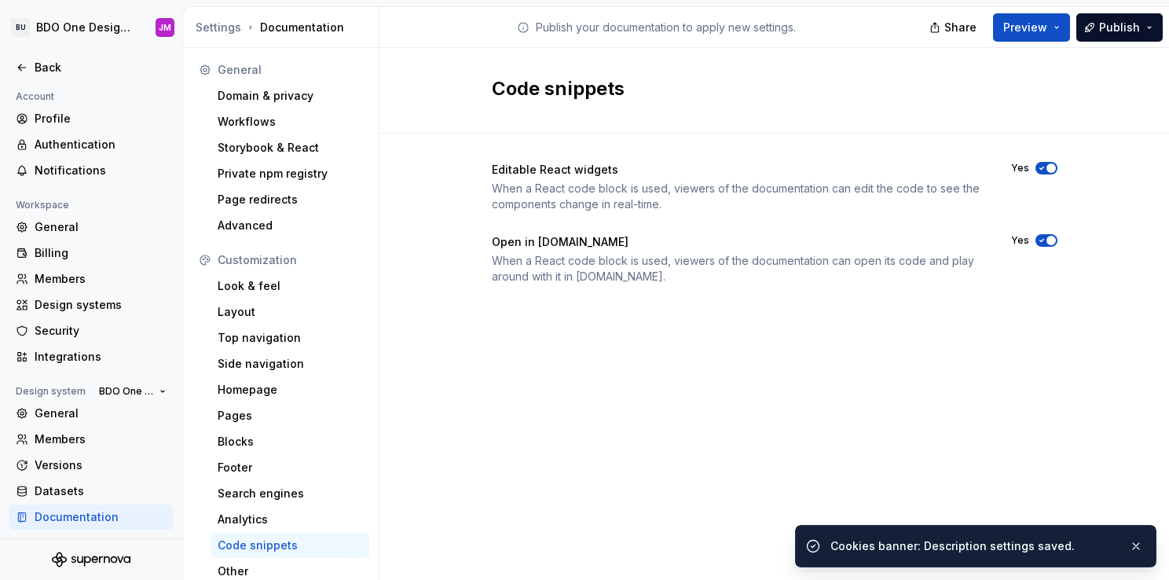
scroll to position [6, 0]
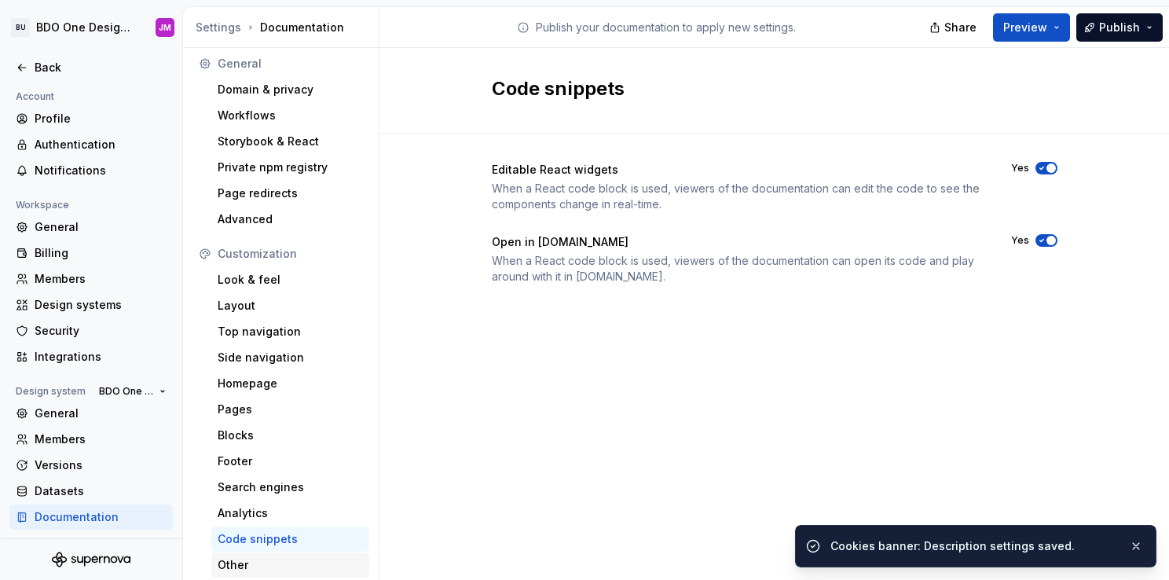
click at [262, 561] on div "Other" at bounding box center [290, 565] width 145 height 16
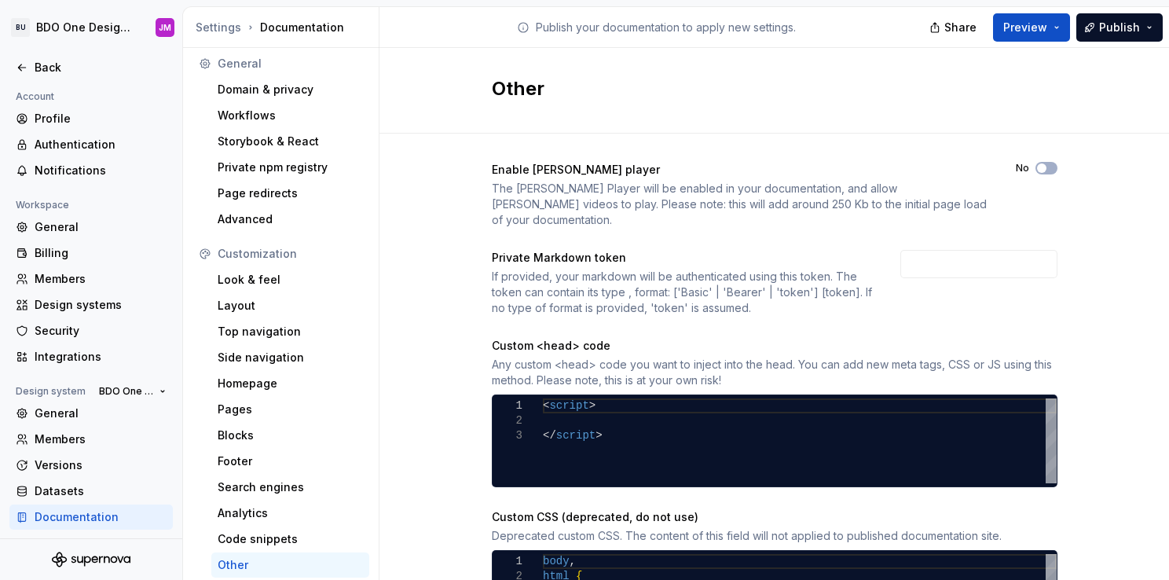
click at [1021, 166] on label "No" at bounding box center [1022, 168] width 13 height 13
click at [1036, 166] on button "No" at bounding box center [1047, 168] width 22 height 13
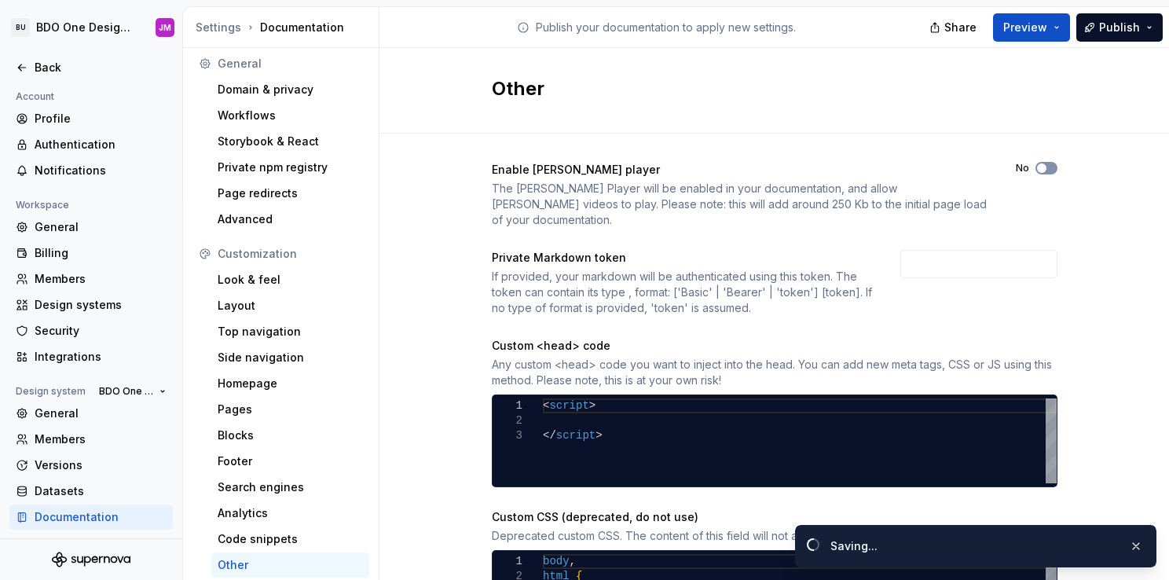
click at [1037, 167] on span "button" at bounding box center [1041, 167] width 9 height 9
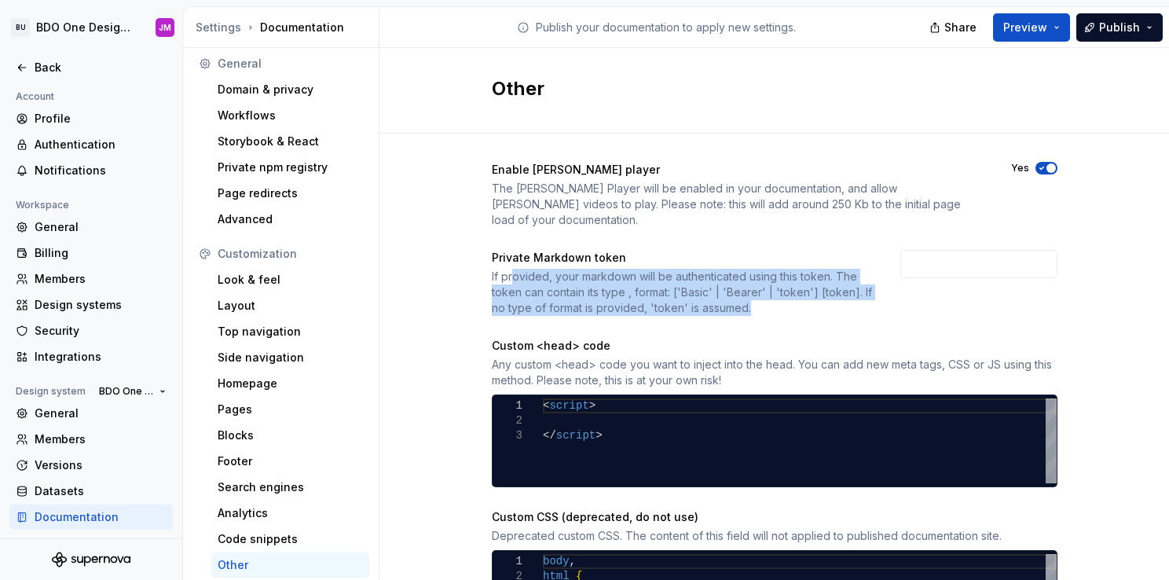
drag, startPoint x: 505, startPoint y: 262, endPoint x: 802, endPoint y: 292, distance: 298.5
click at [802, 292] on div "If provided, your markdown will be authenticated using this token. The token ca…" at bounding box center [682, 292] width 380 height 47
drag, startPoint x: 802, startPoint y: 292, endPoint x: 777, endPoint y: 295, distance: 24.6
click at [777, 295] on div "If provided, your markdown will be authenticated using this token. The token ca…" at bounding box center [682, 292] width 380 height 47
click at [732, 306] on div "Enable [PERSON_NAME] player The [PERSON_NAME] Player will be enabled in your do…" at bounding box center [775, 402] width 566 height 481
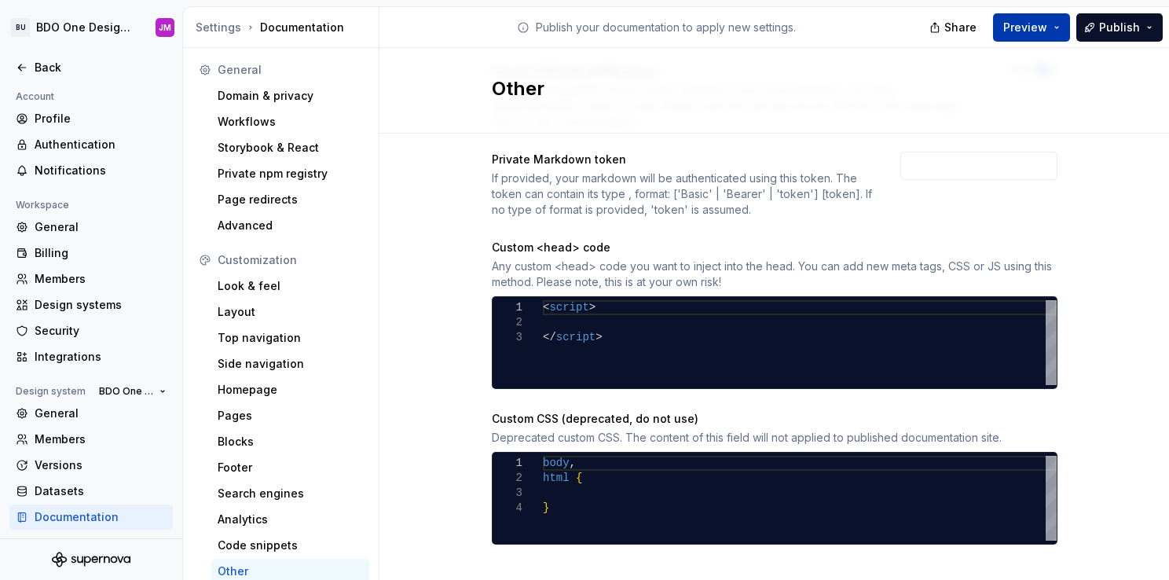
click at [1051, 19] on button "Preview" at bounding box center [1031, 27] width 77 height 28
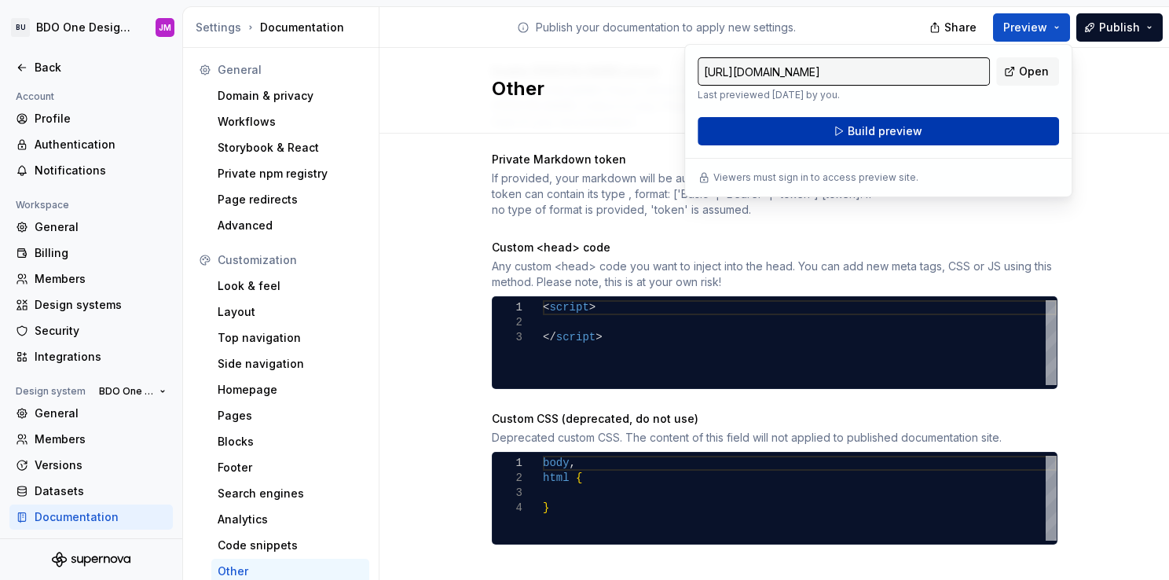
click at [888, 134] on span "Build preview" at bounding box center [885, 131] width 75 height 16
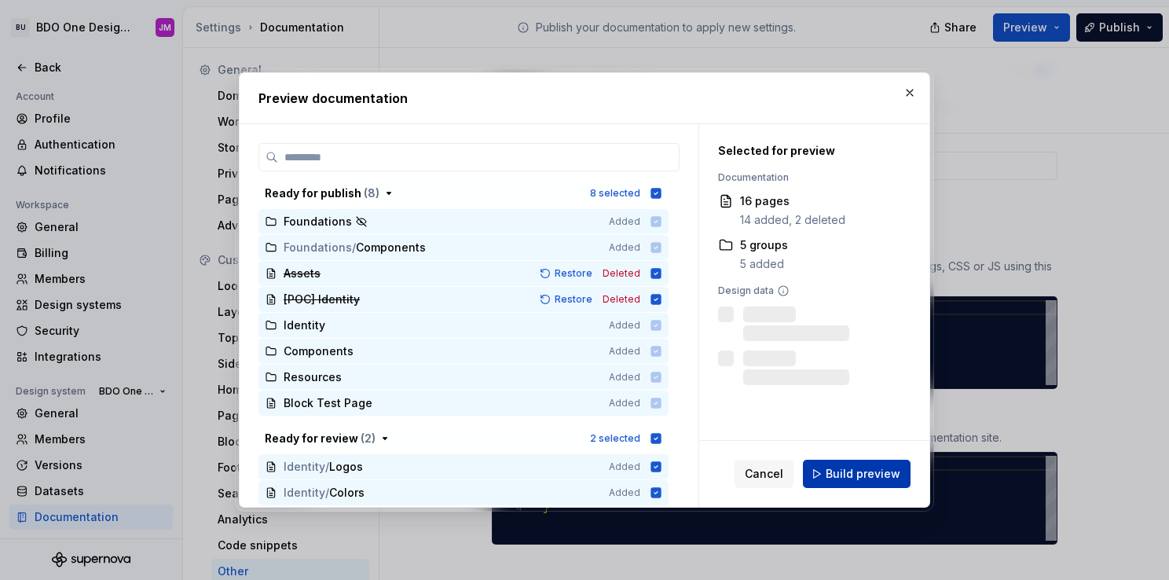
click at [866, 478] on span "Build preview" at bounding box center [863, 474] width 75 height 16
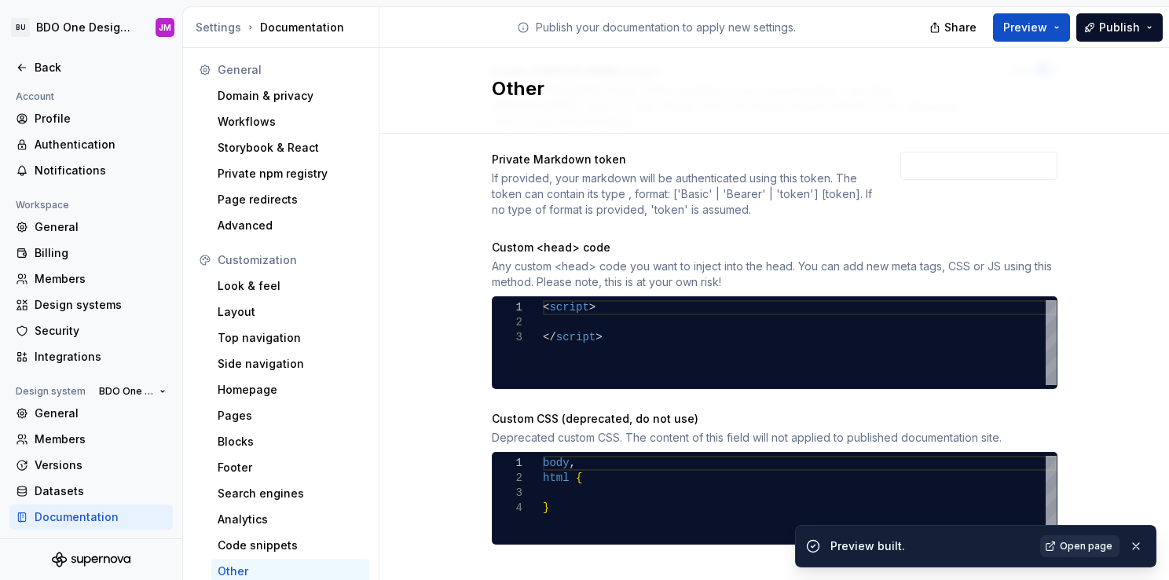
click at [1083, 549] on span "Open page" at bounding box center [1086, 546] width 53 height 13
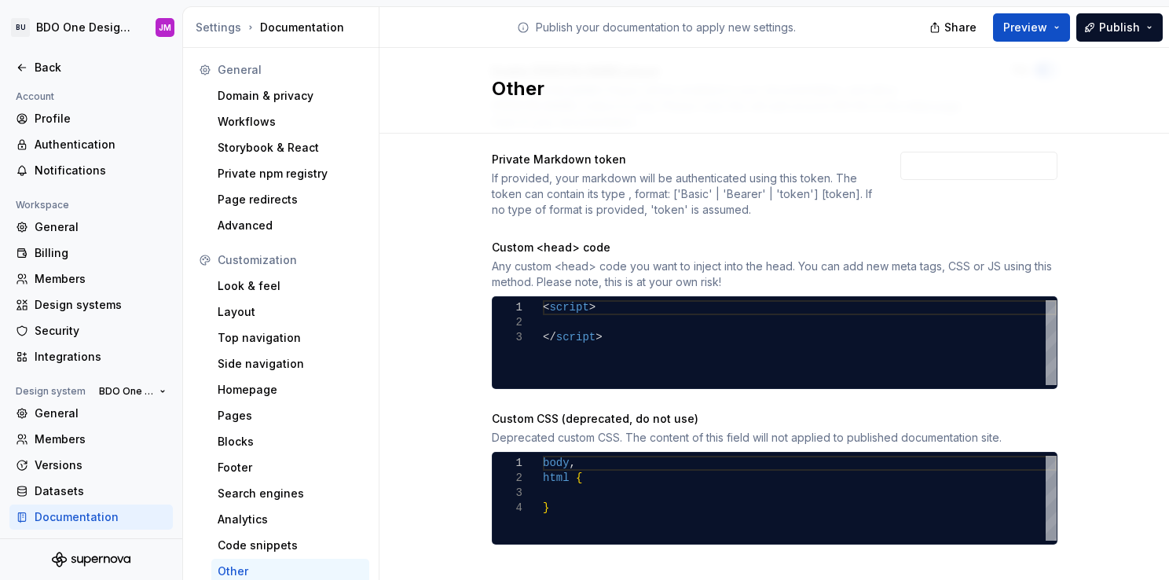
click at [416, 211] on div "Enable [PERSON_NAME] player The [PERSON_NAME] Player will be enabled in your do…" at bounding box center [775, 319] width 790 height 569
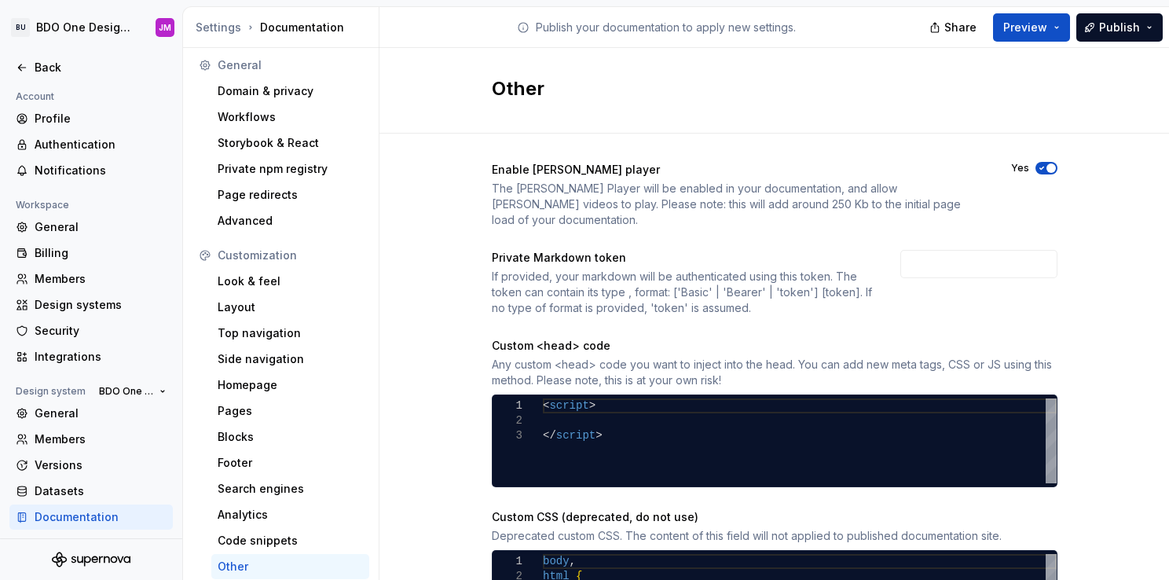
scroll to position [6, 0]
